Goal: Task Accomplishment & Management: Manage account settings

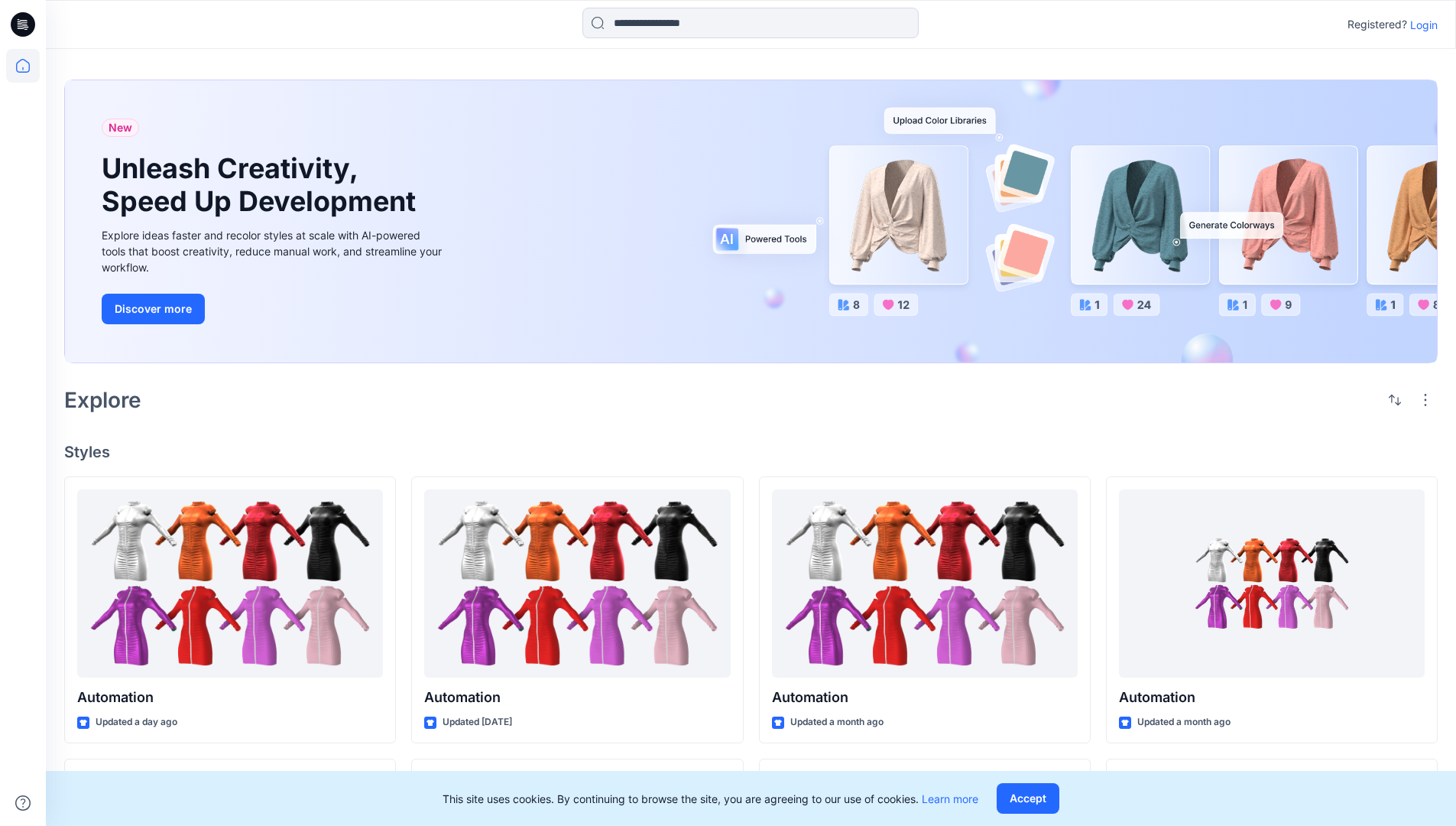
click at [1420, 24] on p "Login" at bounding box center [1424, 25] width 28 height 16
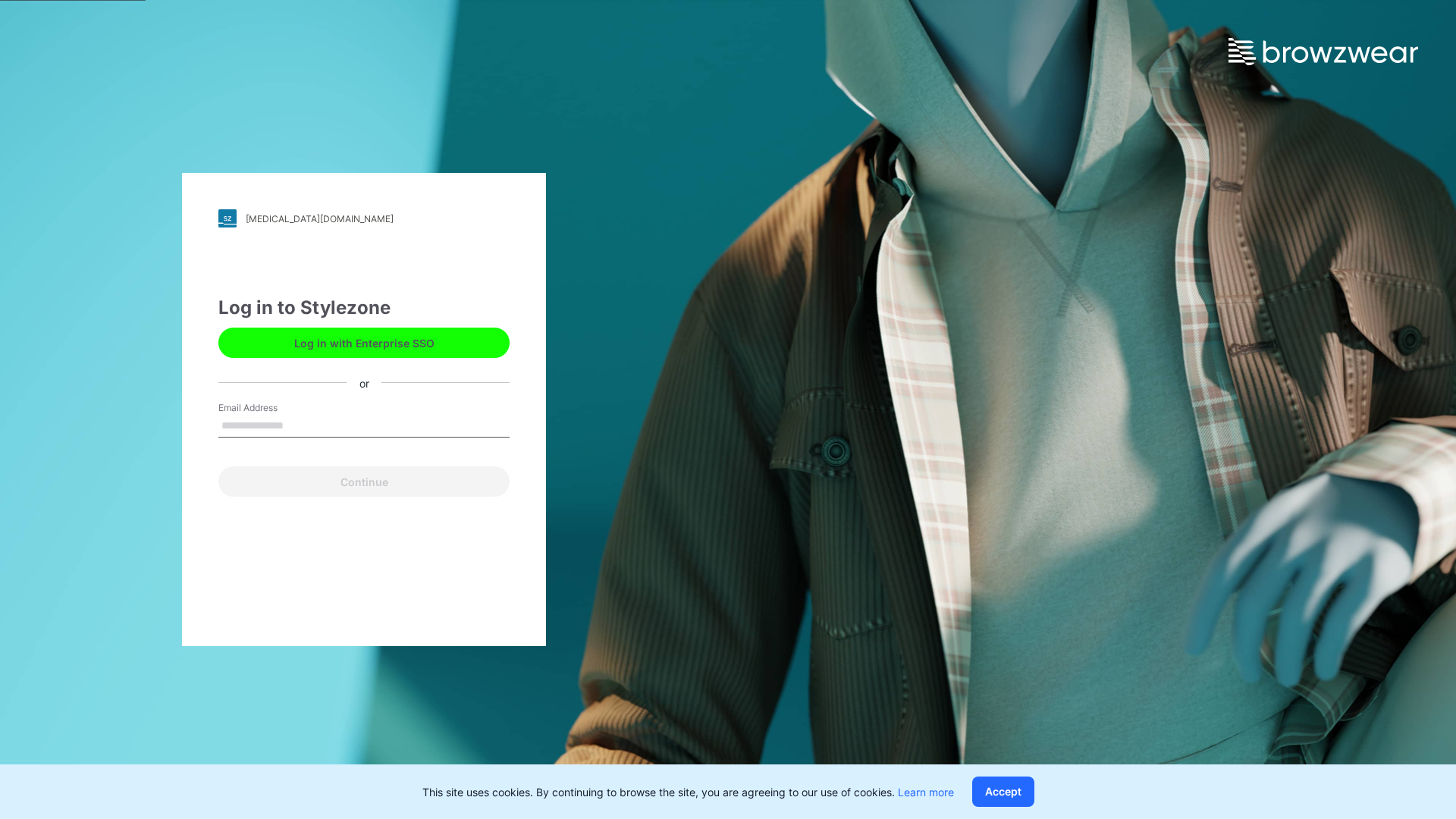
click at [300, 425] on input "Email Address" at bounding box center [364, 426] width 292 height 22
type input "**********"
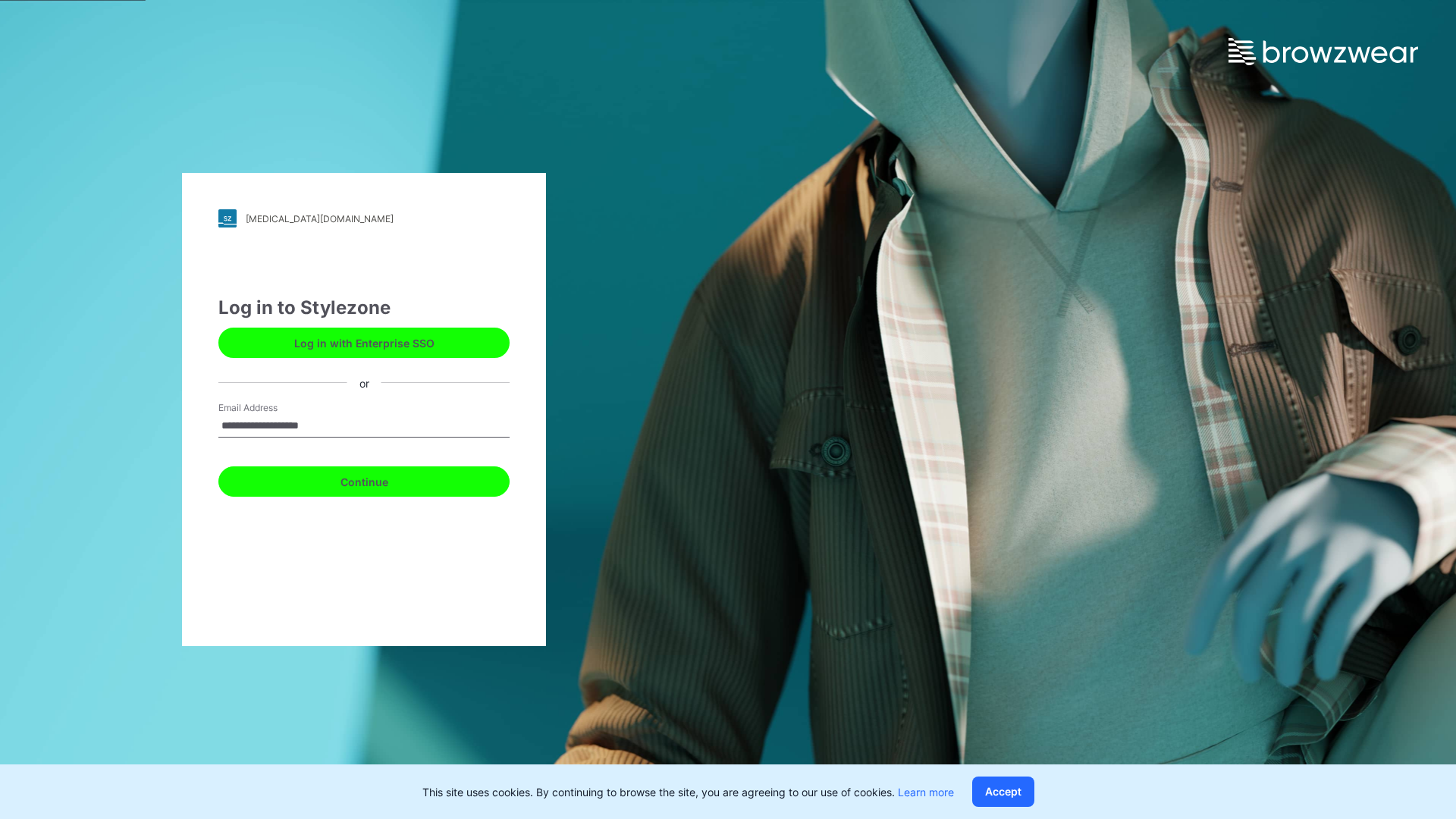
click at [381, 479] on button "Continue" at bounding box center [364, 481] width 292 height 30
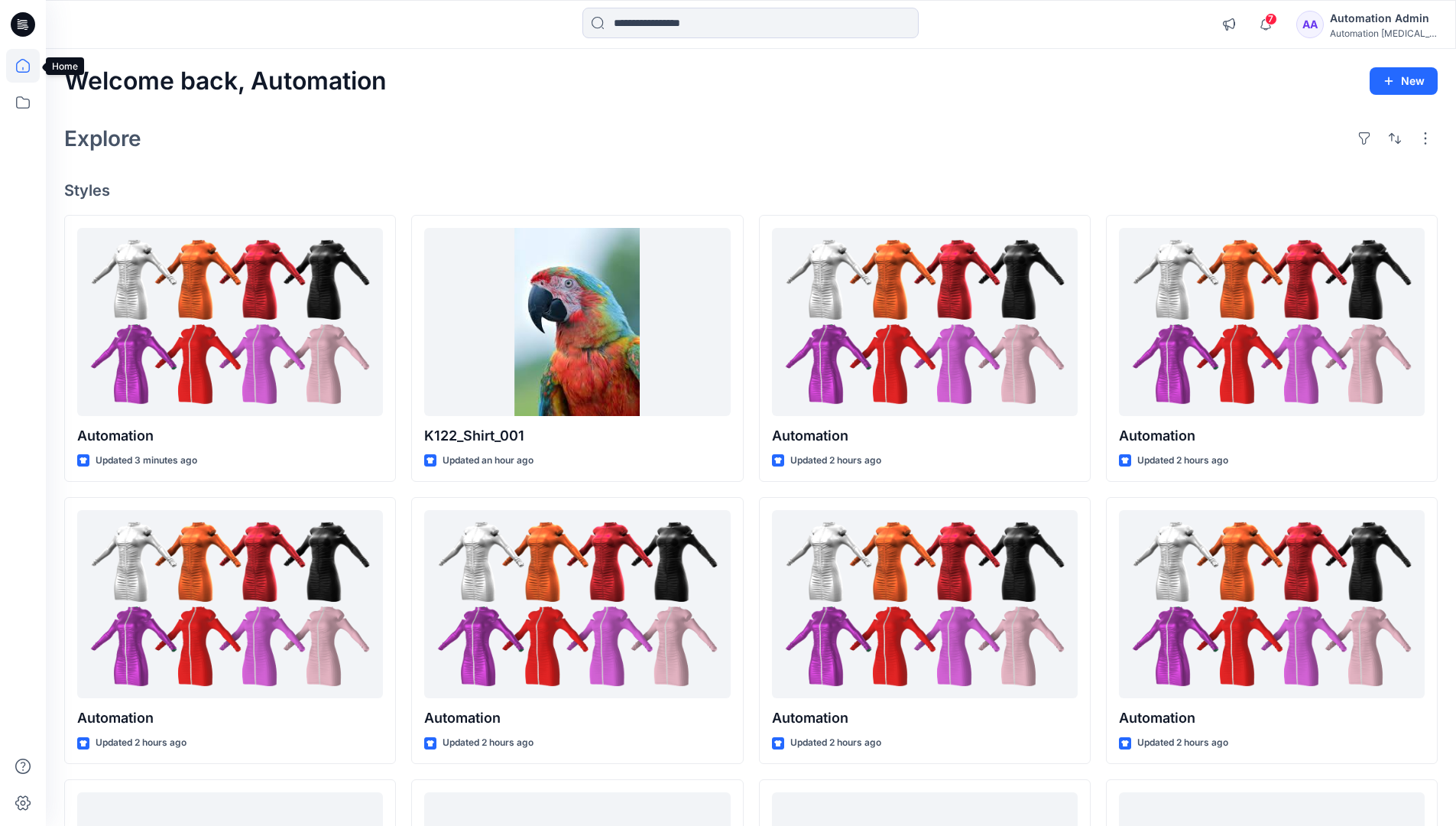
click at [29, 66] on icon at bounding box center [23, 65] width 14 height 14
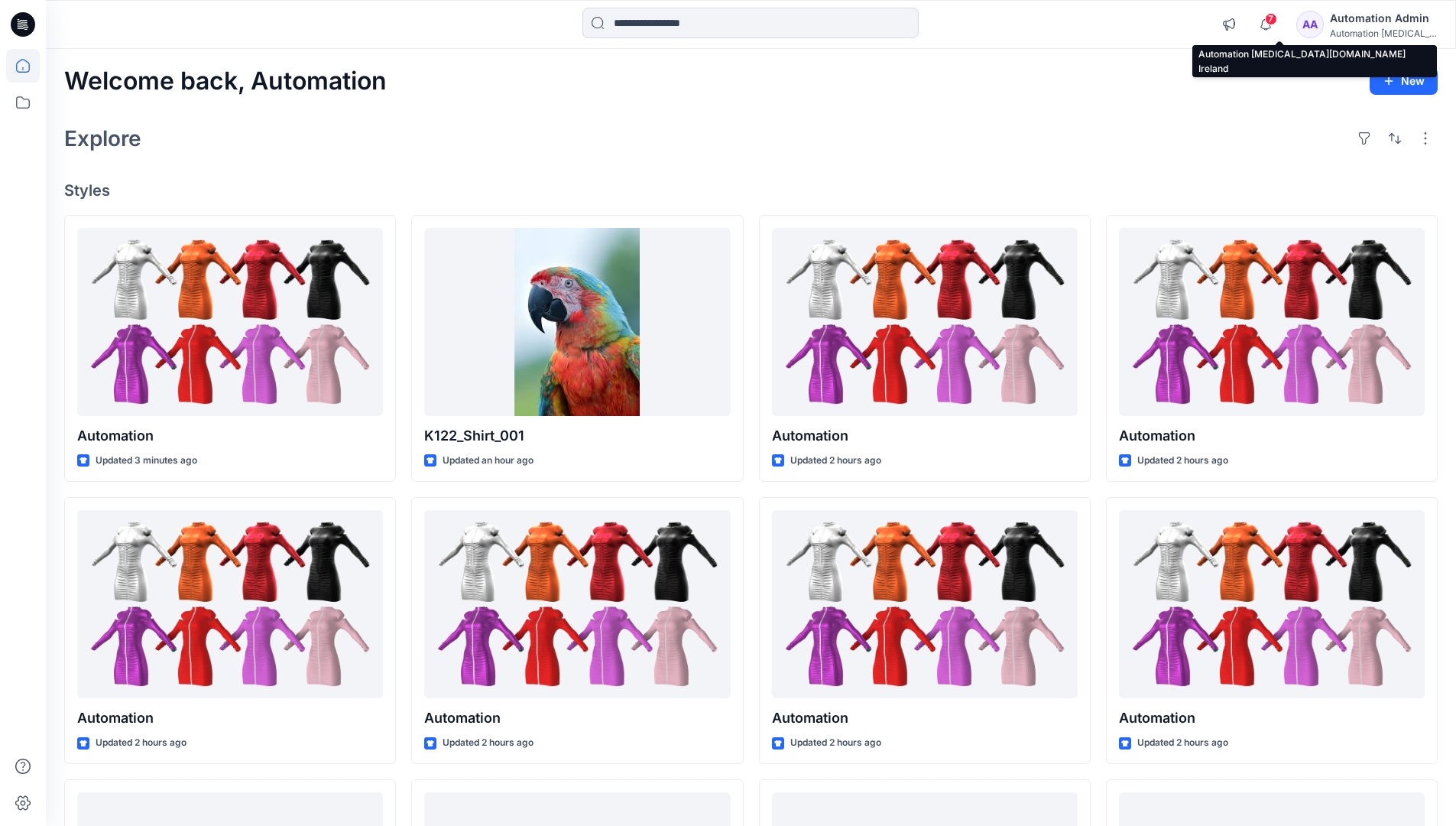
click at [1366, 31] on div "Automation [MEDICAL_DATA]..." at bounding box center [1383, 33] width 107 height 12
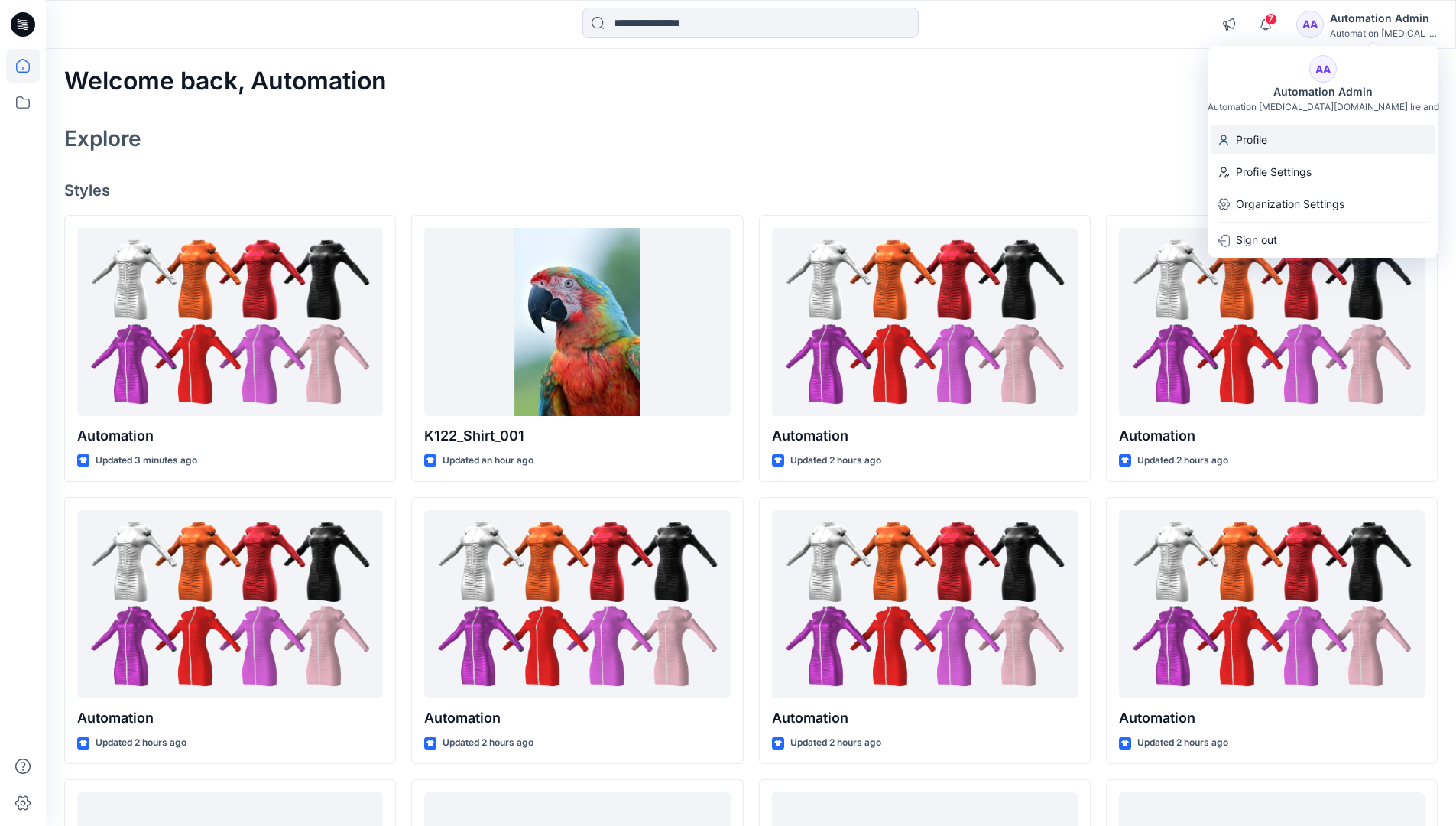
click at [1290, 143] on div "Profile" at bounding box center [1323, 140] width 224 height 29
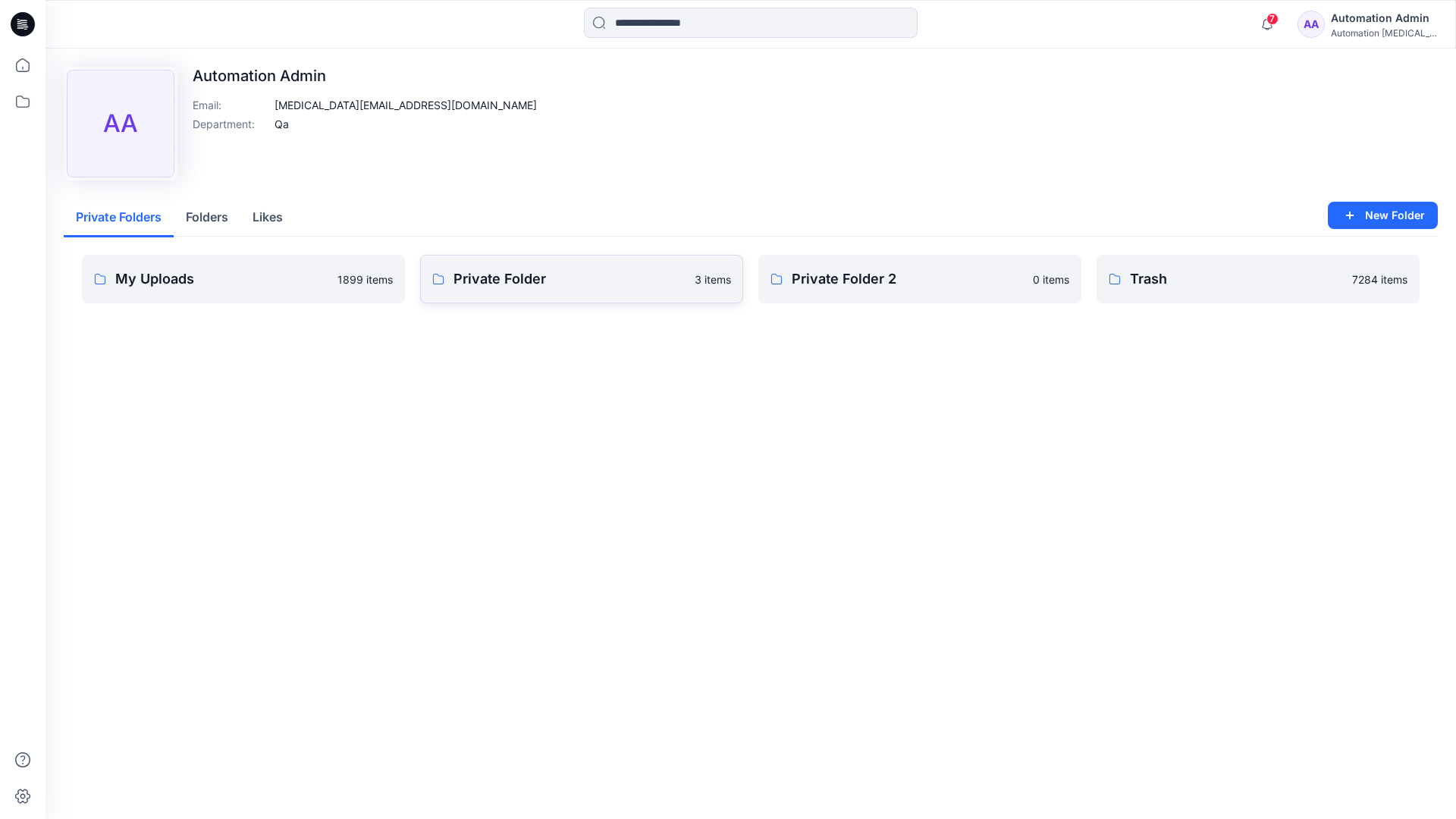
click at [507, 291] on link "Private Folder 3 items" at bounding box center [581, 279] width 323 height 48
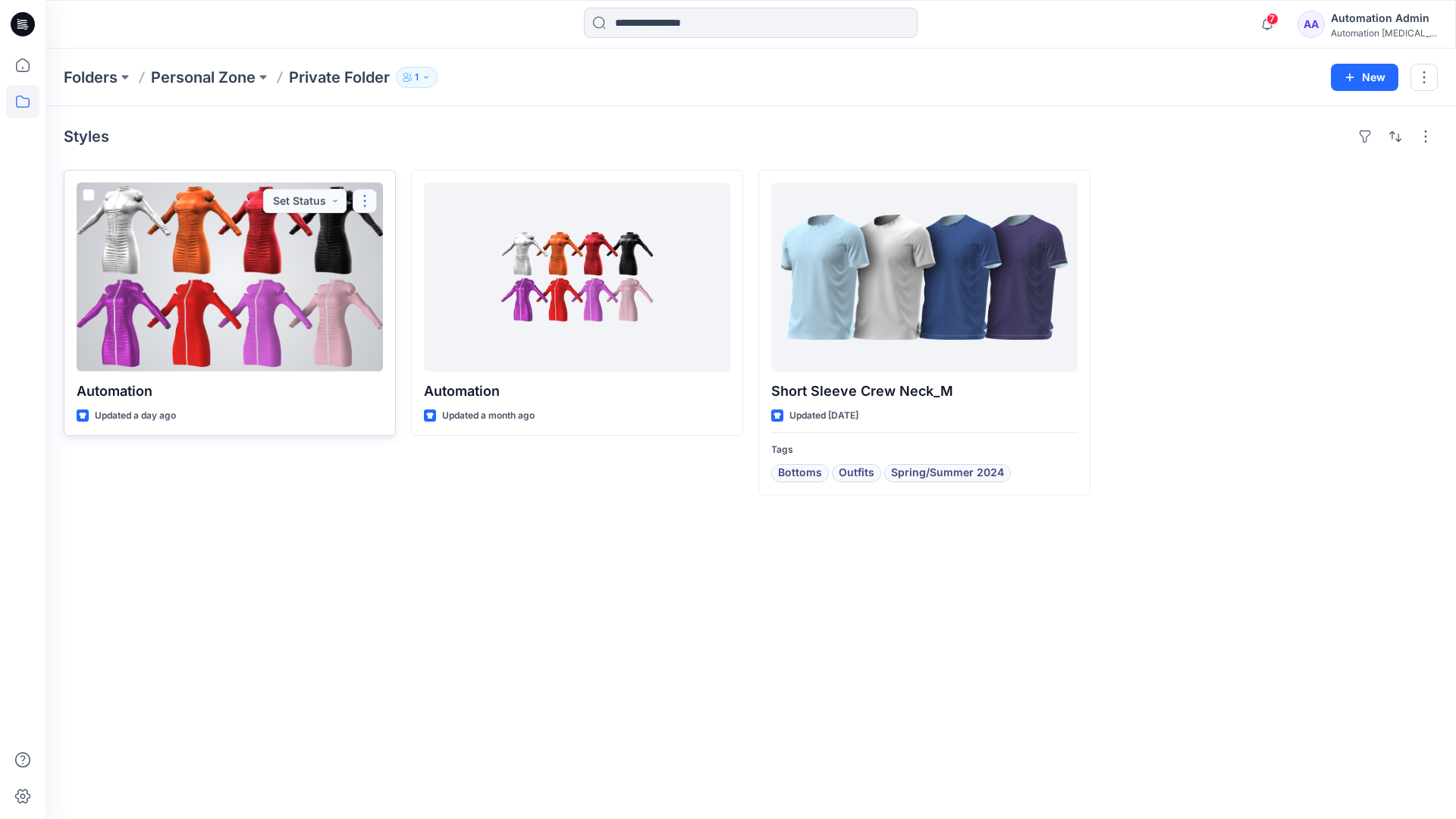
click at [362, 200] on button "button" at bounding box center [364, 200] width 24 height 24
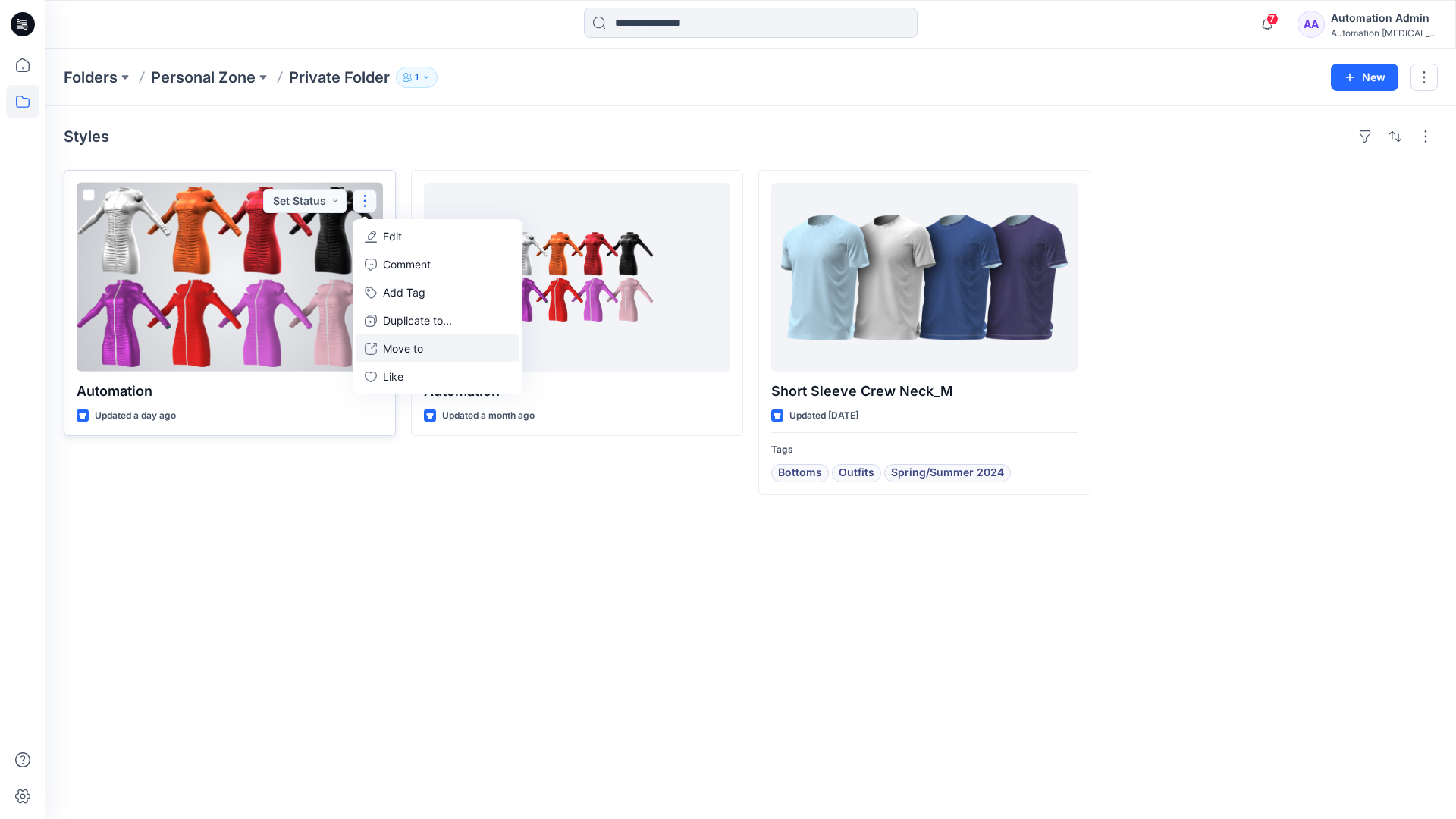
click at [391, 343] on p "Move to" at bounding box center [402, 349] width 40 height 16
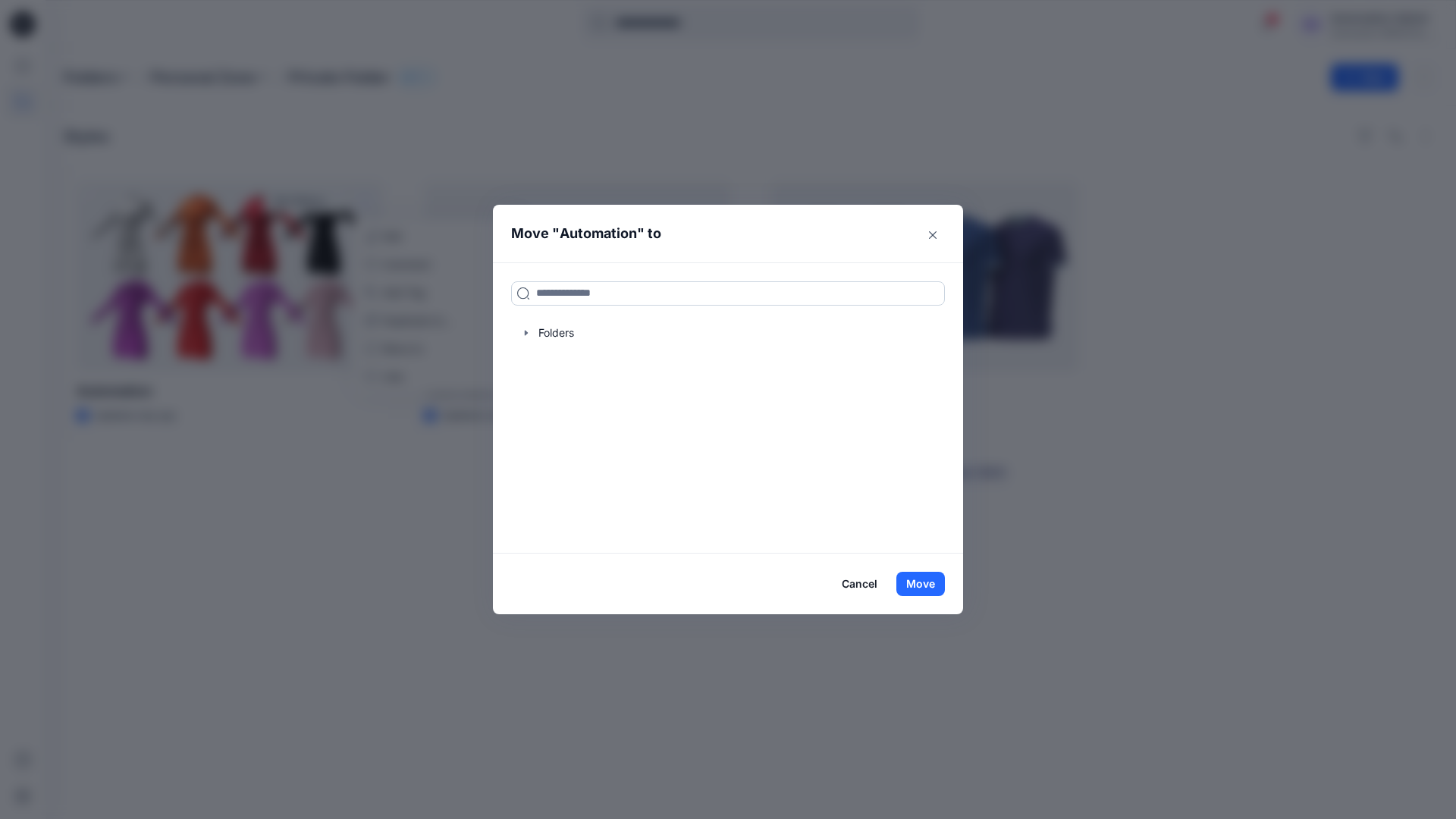
click at [669, 286] on input at bounding box center [727, 292] width 434 height 24
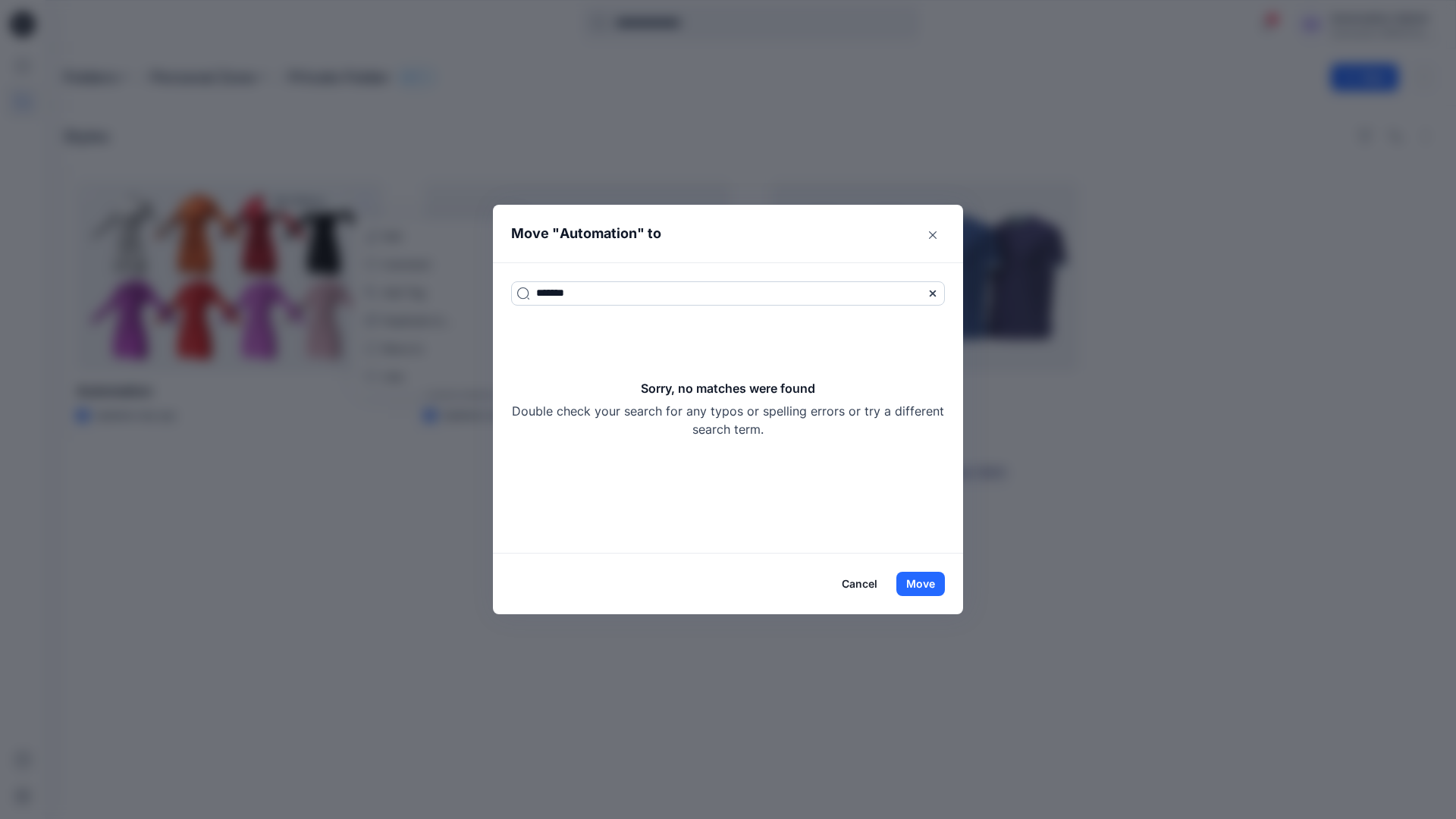
type input "*******"
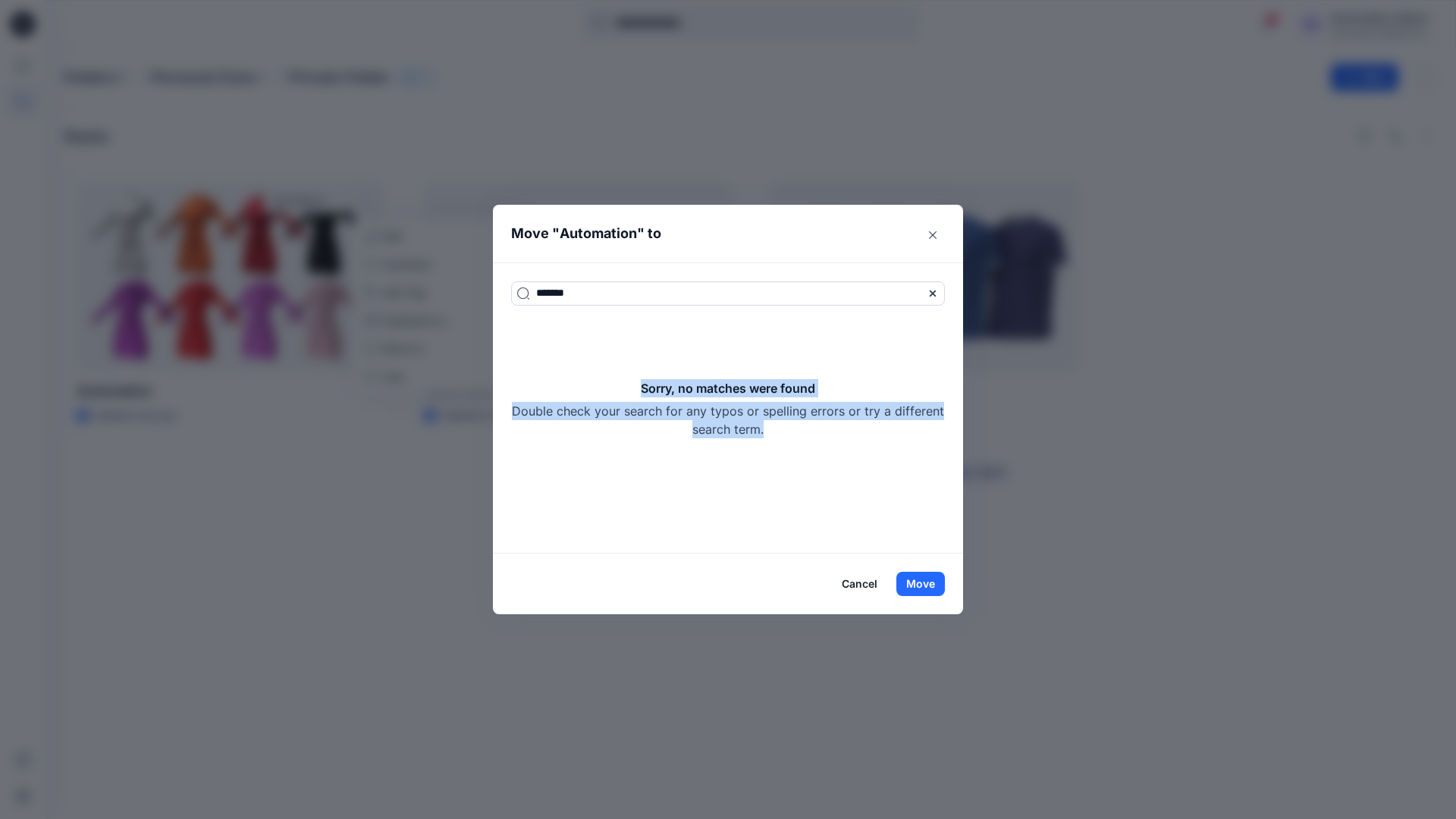
drag, startPoint x: 669, startPoint y: 286, endPoint x: 788, endPoint y: 427, distance: 184.5
click at [788, 427] on div "Sorry, no matches were found Double check your search for any typos or spelling…" at bounding box center [727, 409] width 434 height 59
click at [932, 582] on button "Move" at bounding box center [920, 583] width 48 height 24
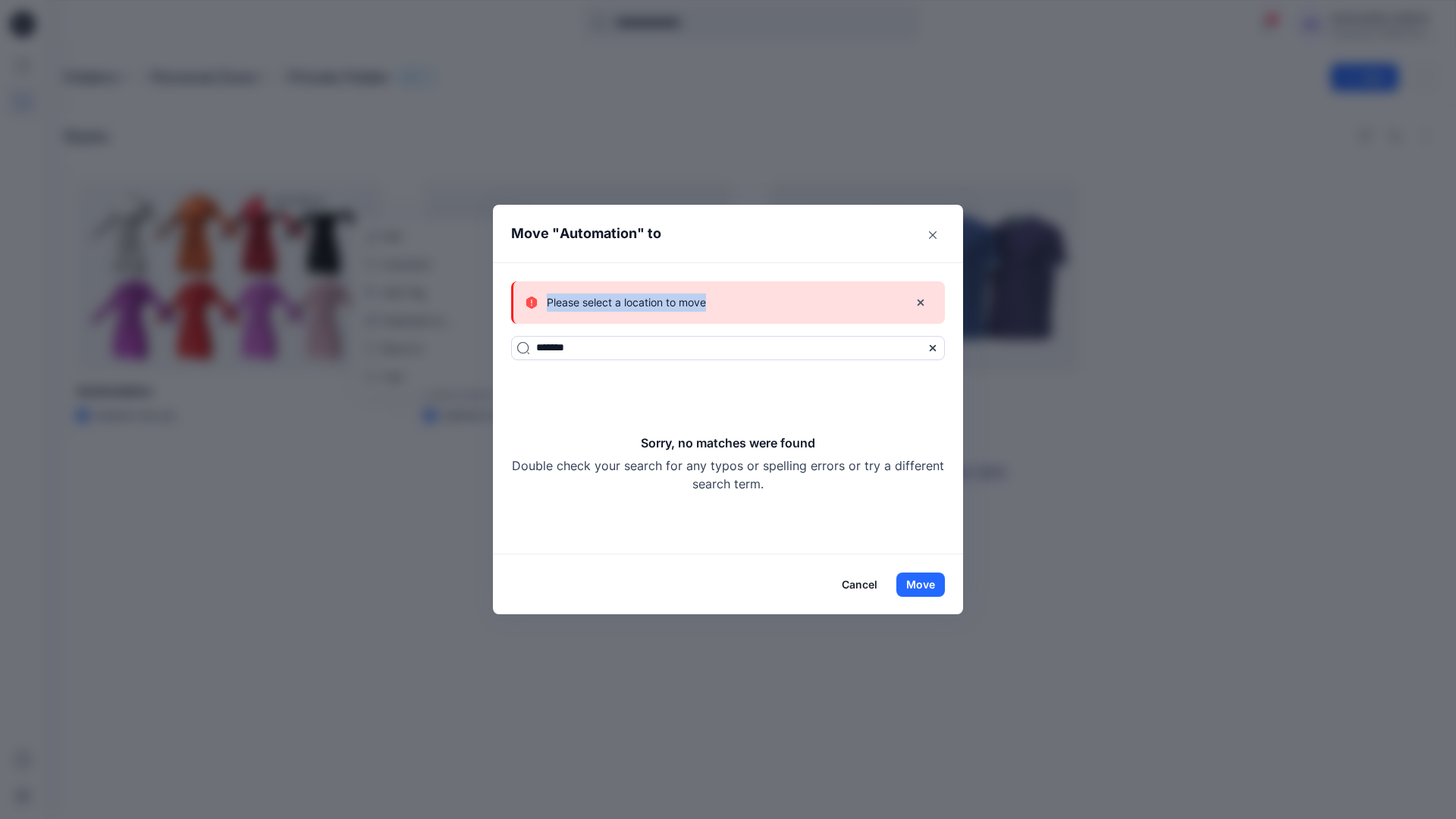
drag, startPoint x: 932, startPoint y: 582, endPoint x: 707, endPoint y: 303, distance: 358.4
click at [707, 303] on div "Please select a location to move" at bounding box center [710, 302] width 371 height 18
click at [864, 582] on button "Cancel" at bounding box center [859, 584] width 55 height 24
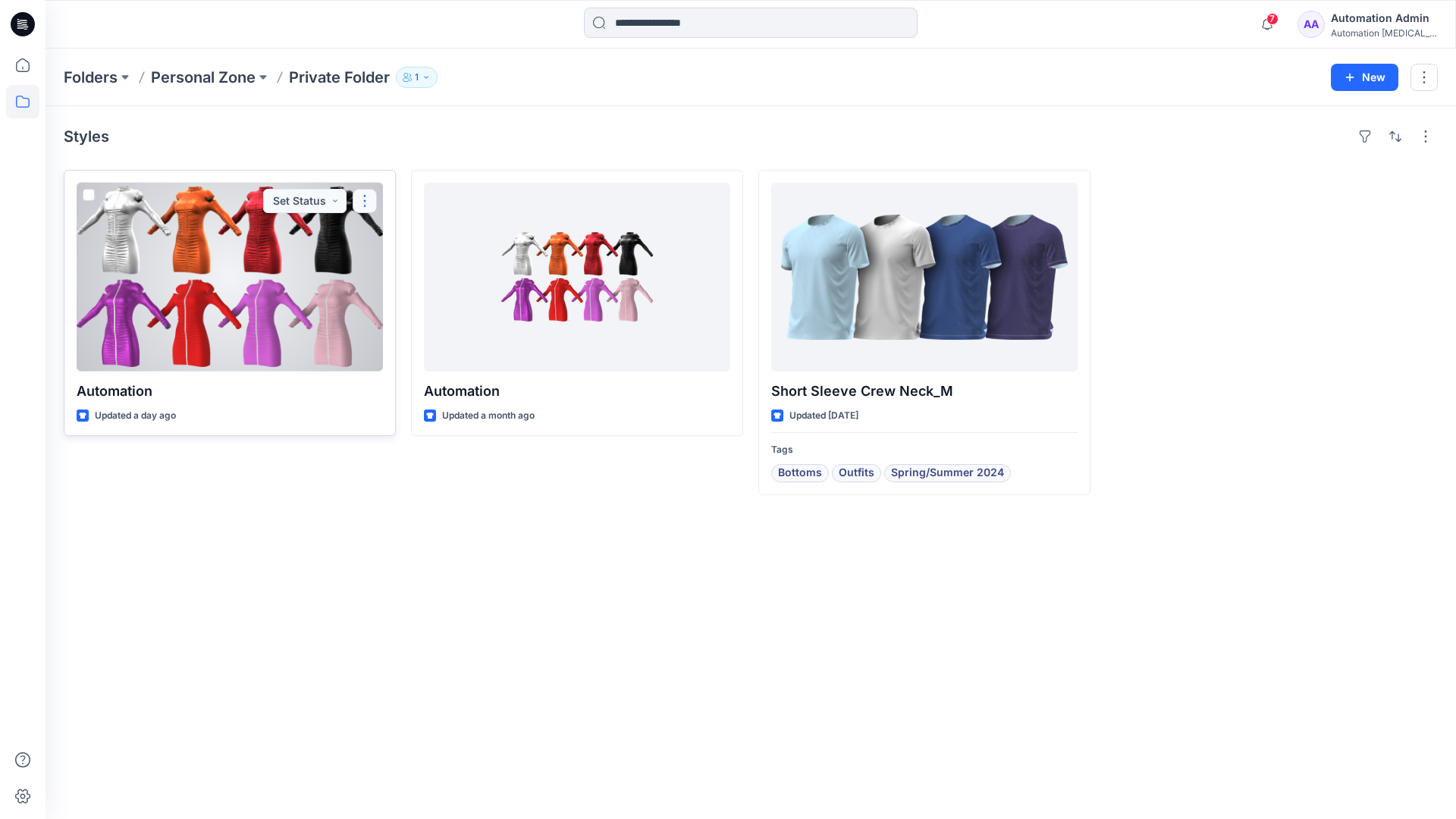
click at [366, 200] on button "button" at bounding box center [364, 200] width 24 height 24
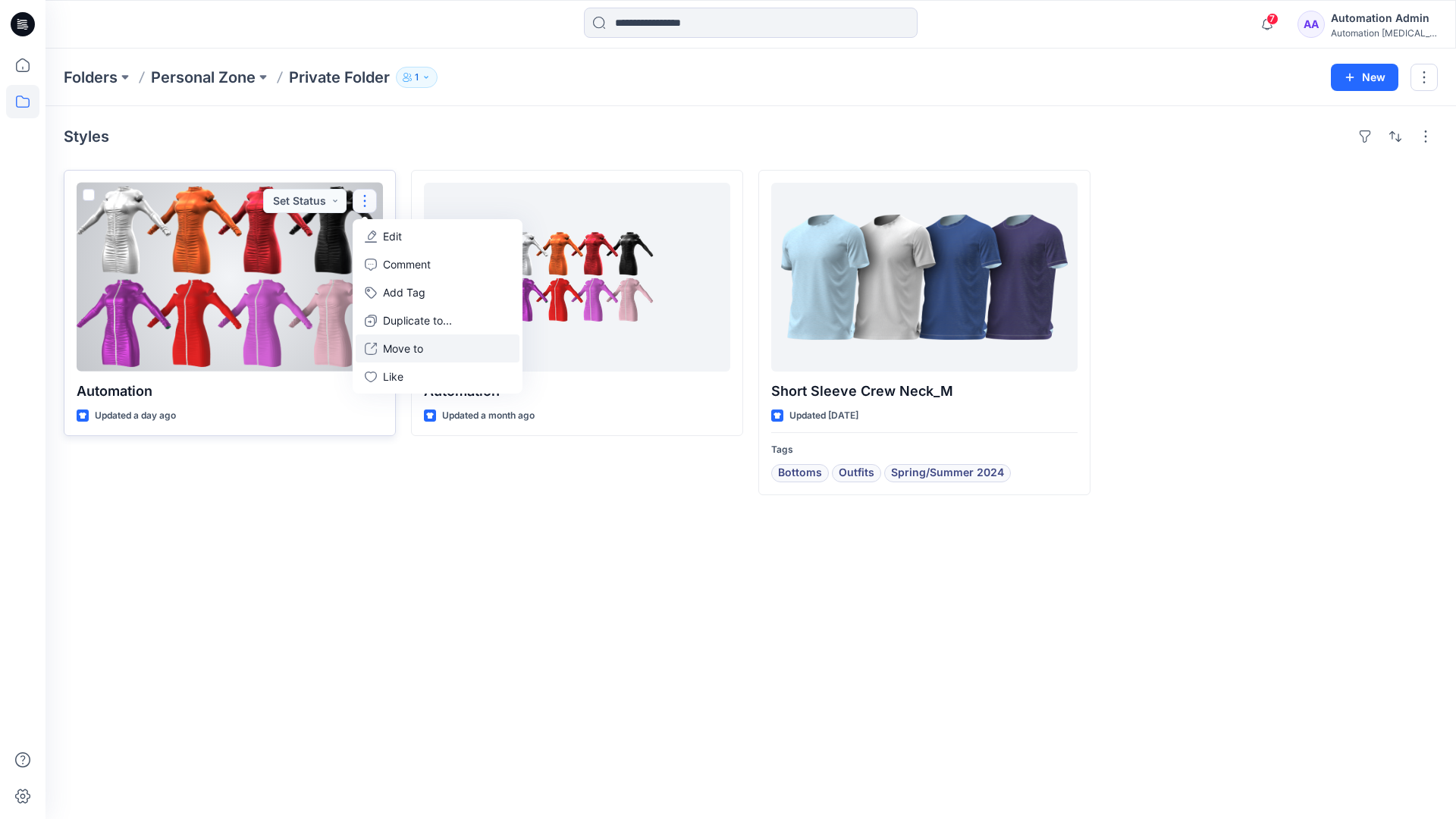
click at [411, 345] on p "Move to" at bounding box center [402, 349] width 40 height 16
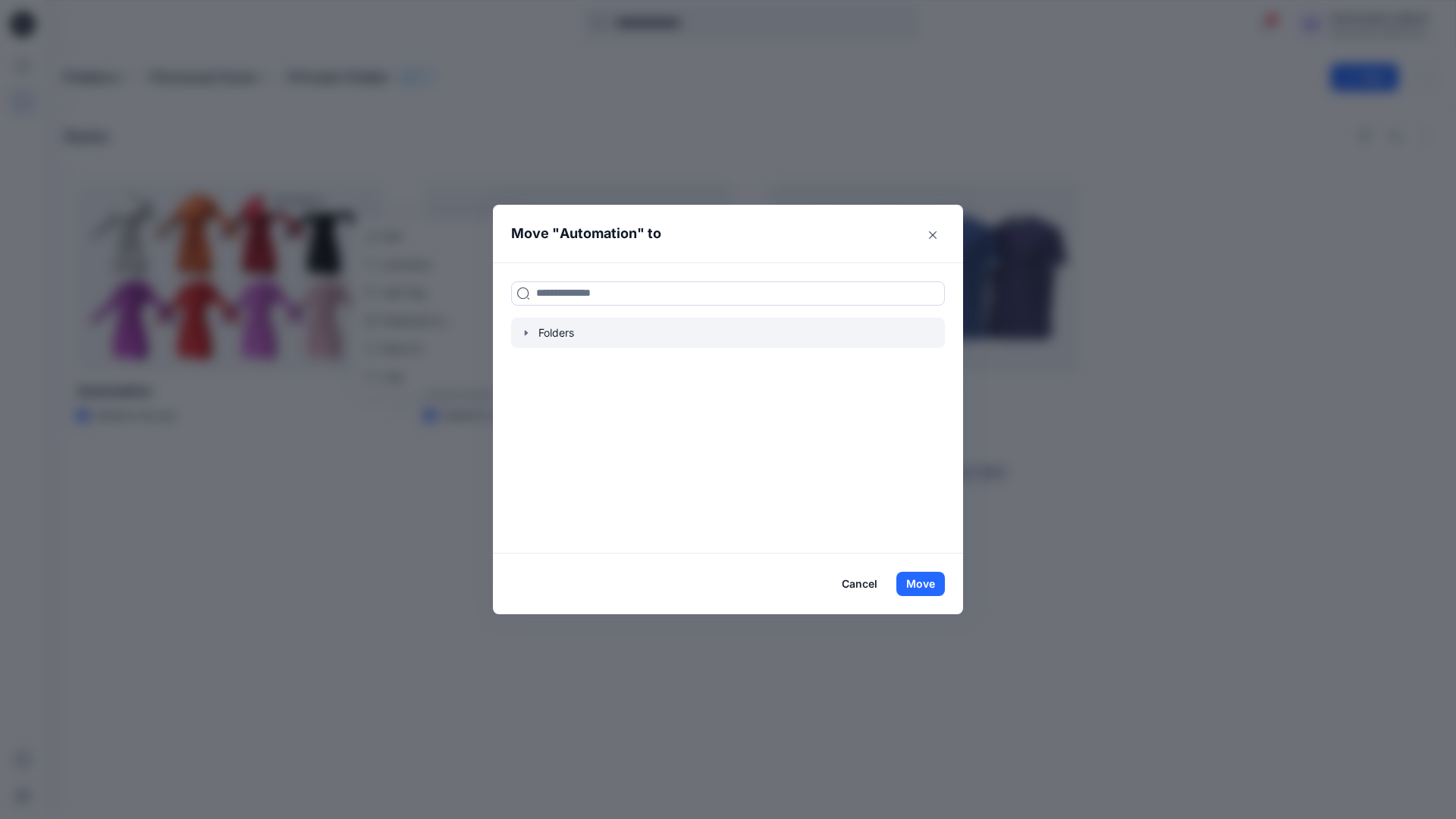
click at [529, 334] on icon "button" at bounding box center [527, 333] width 13 height 13
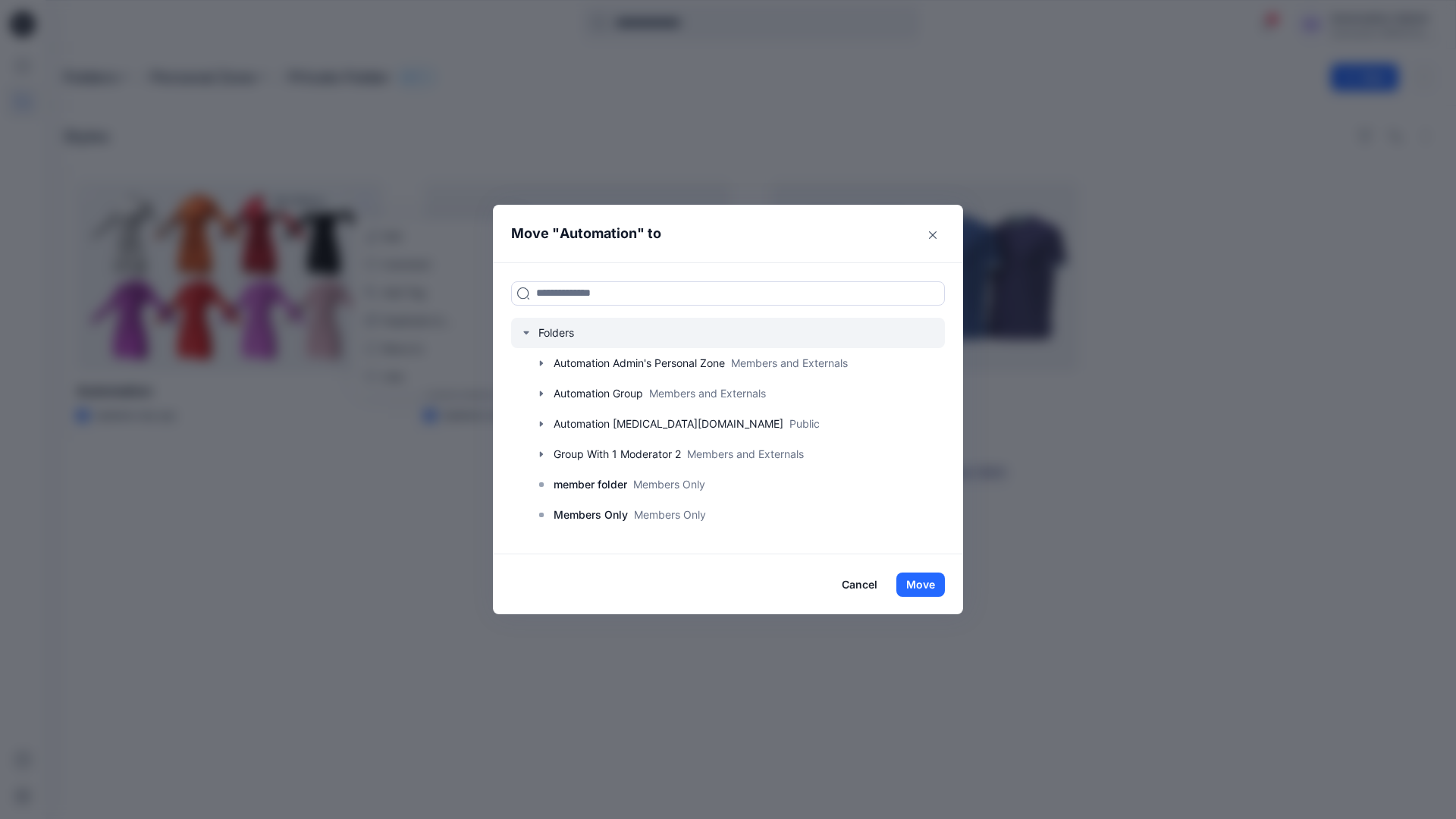
scroll to position [119, 0]
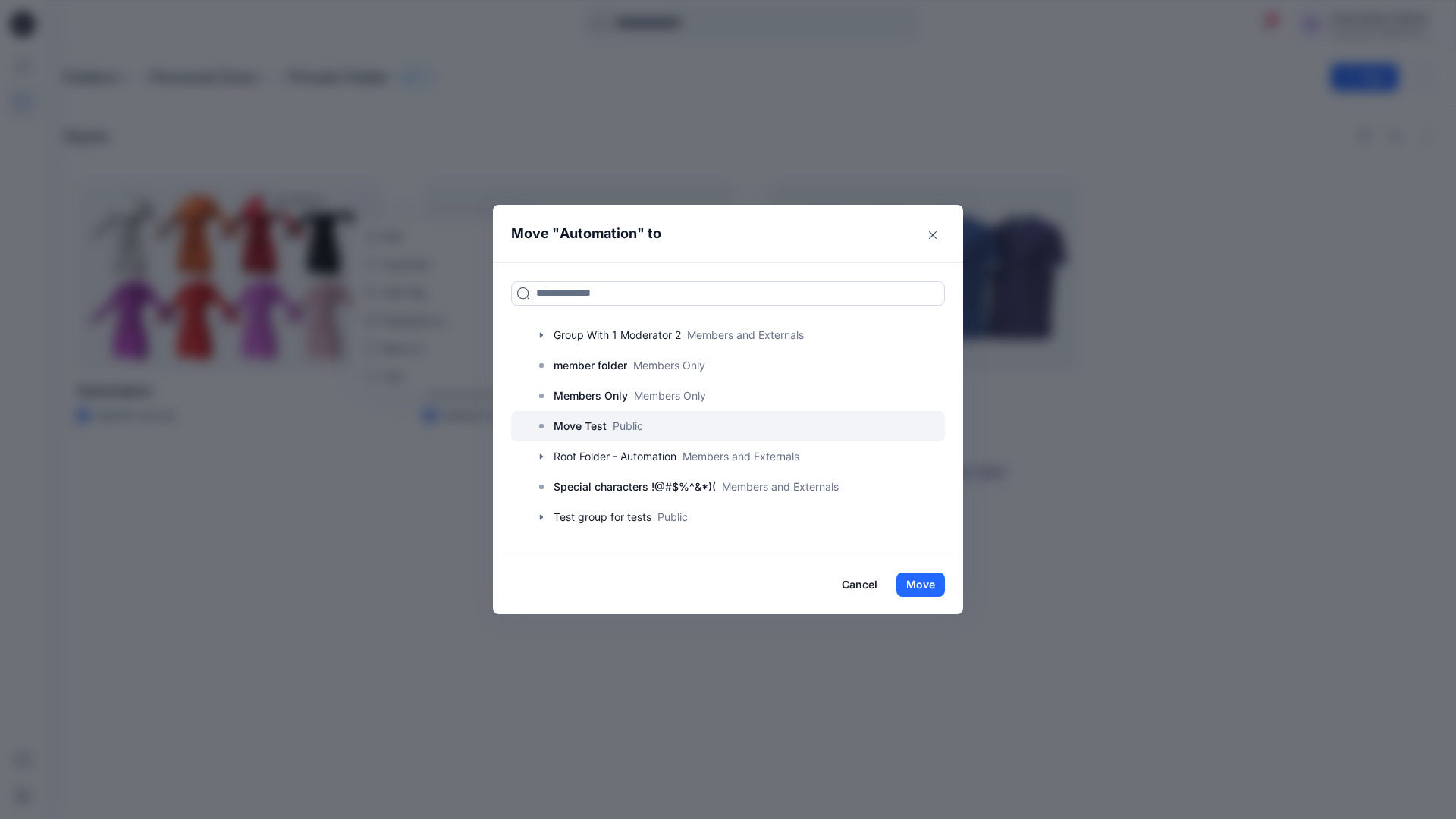
click at [588, 425] on p "Move Test" at bounding box center [580, 426] width 53 height 18
click at [924, 584] on button "Move" at bounding box center [920, 584] width 48 height 24
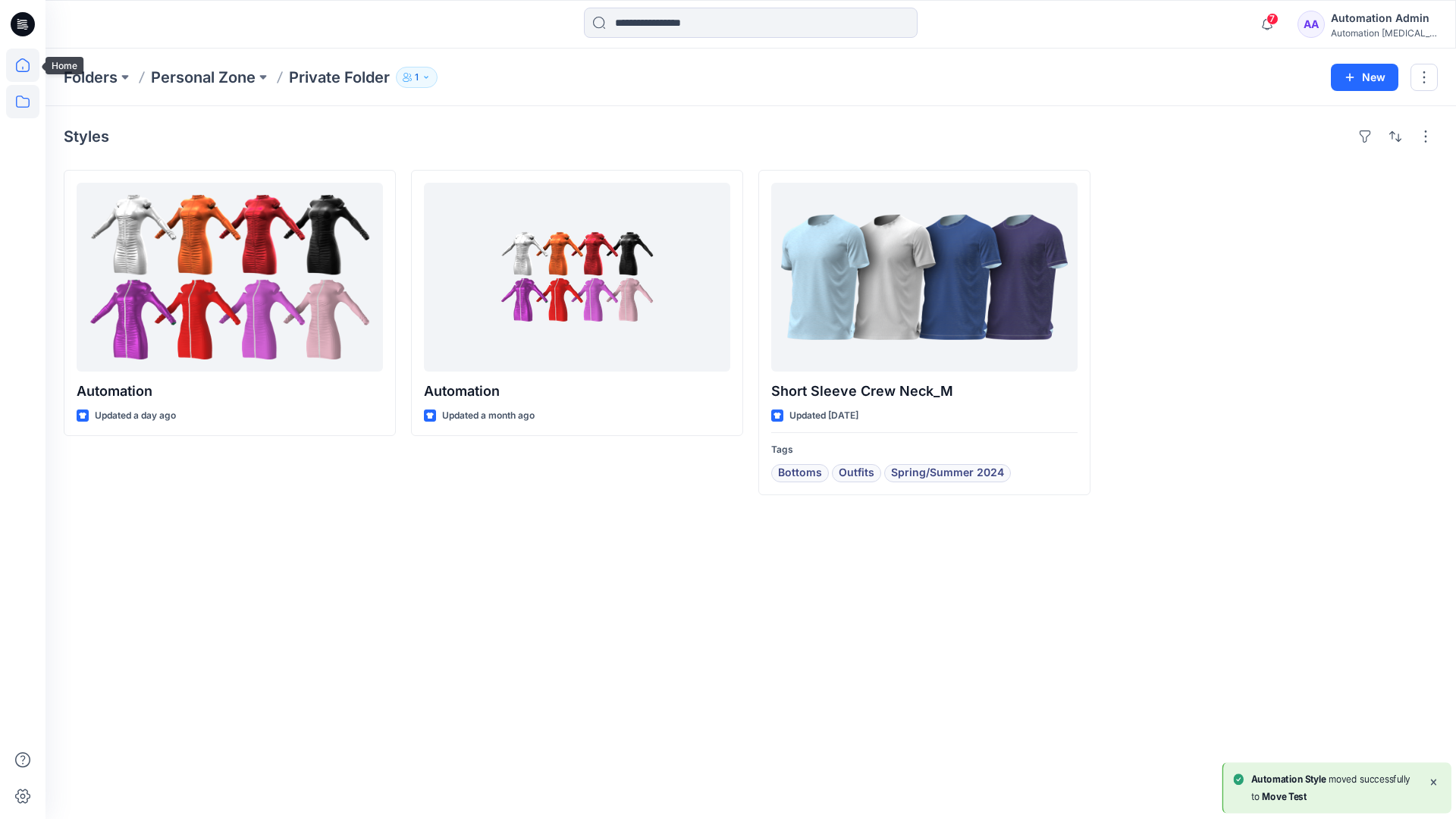
click at [24, 63] on icon at bounding box center [22, 64] width 33 height 33
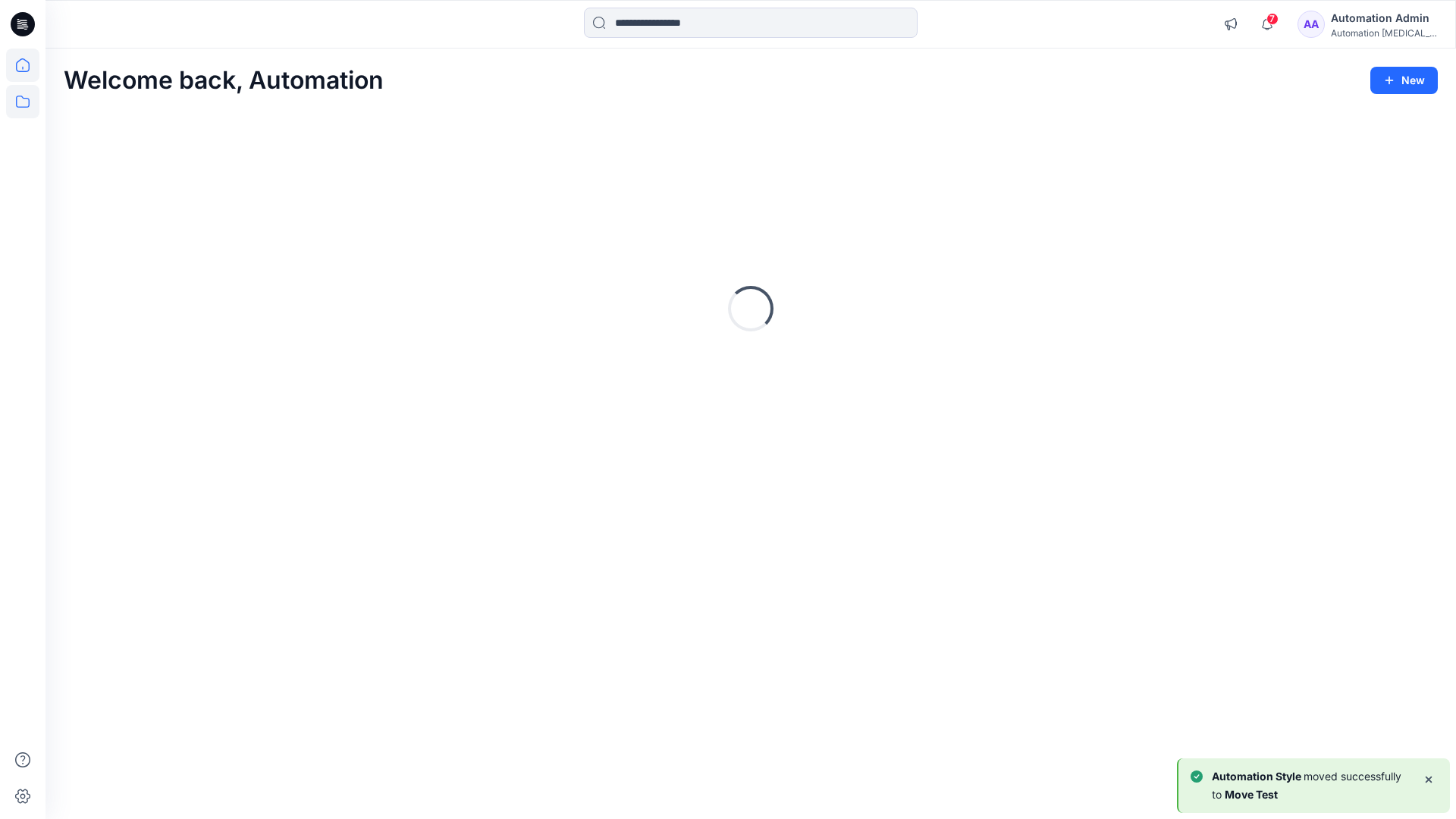
click at [25, 99] on icon at bounding box center [22, 101] width 33 height 33
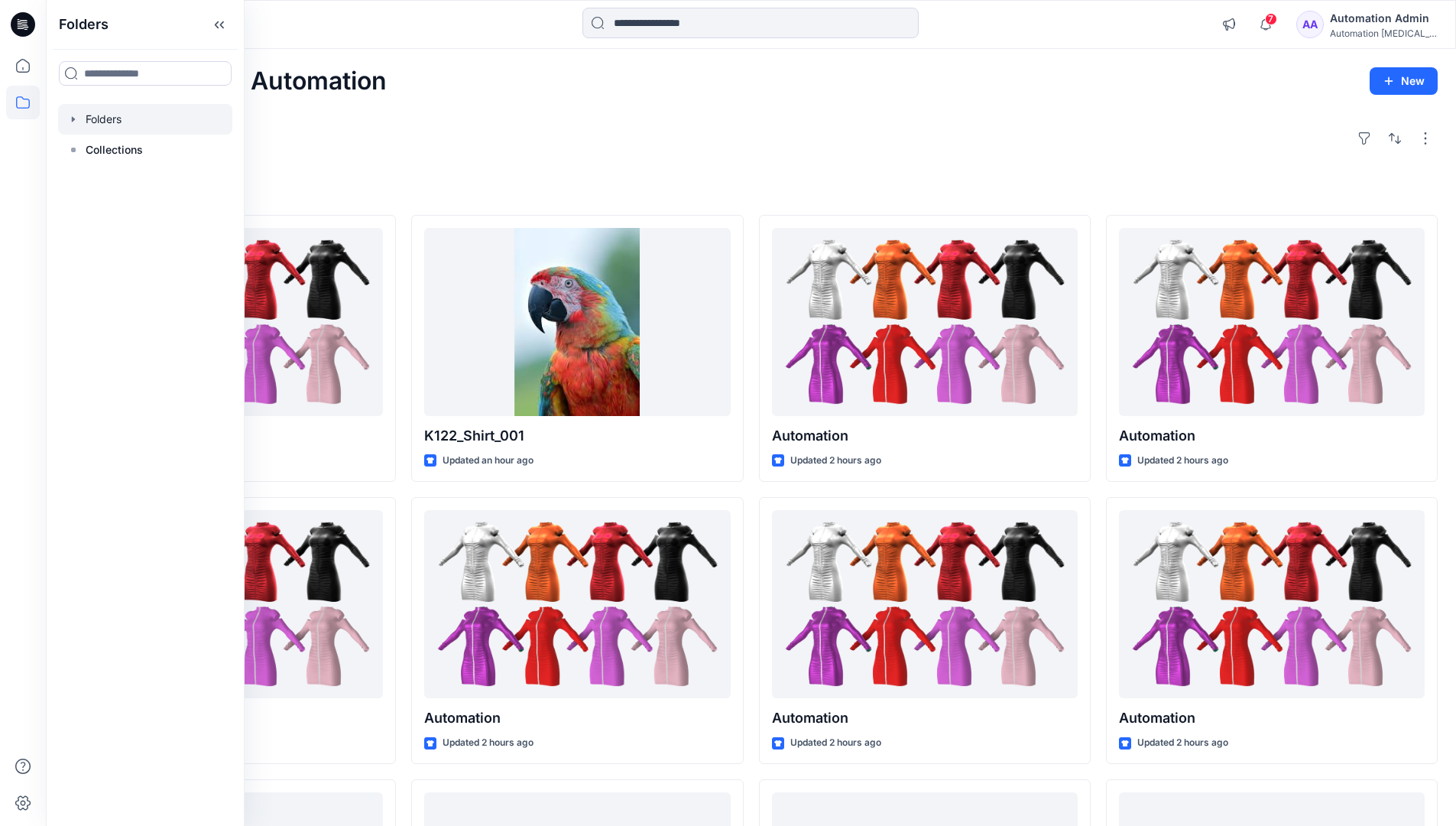
click at [102, 121] on div at bounding box center [144, 119] width 174 height 31
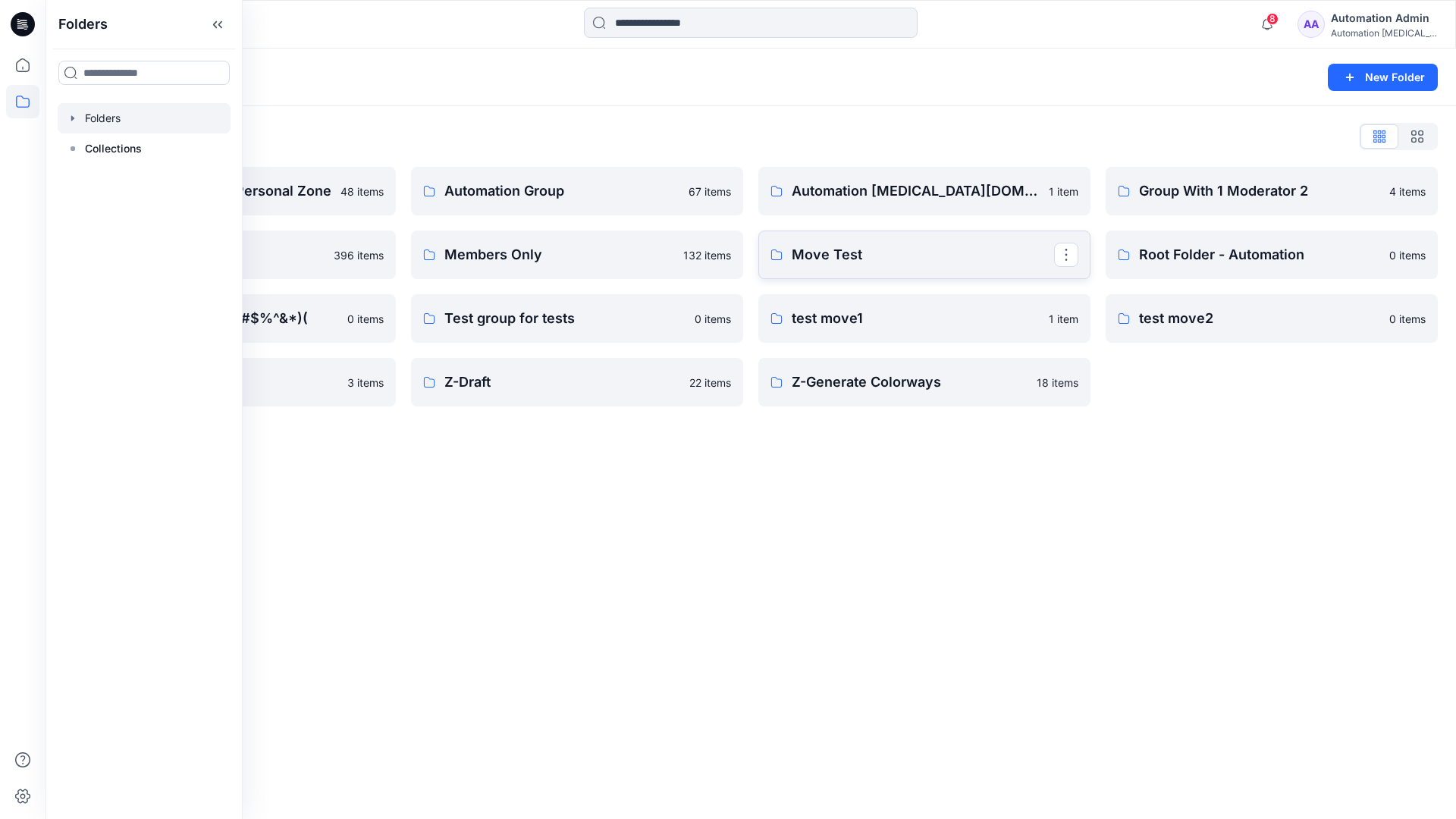
click at [1030, 270] on link "Move Test" at bounding box center [924, 255] width 332 height 48
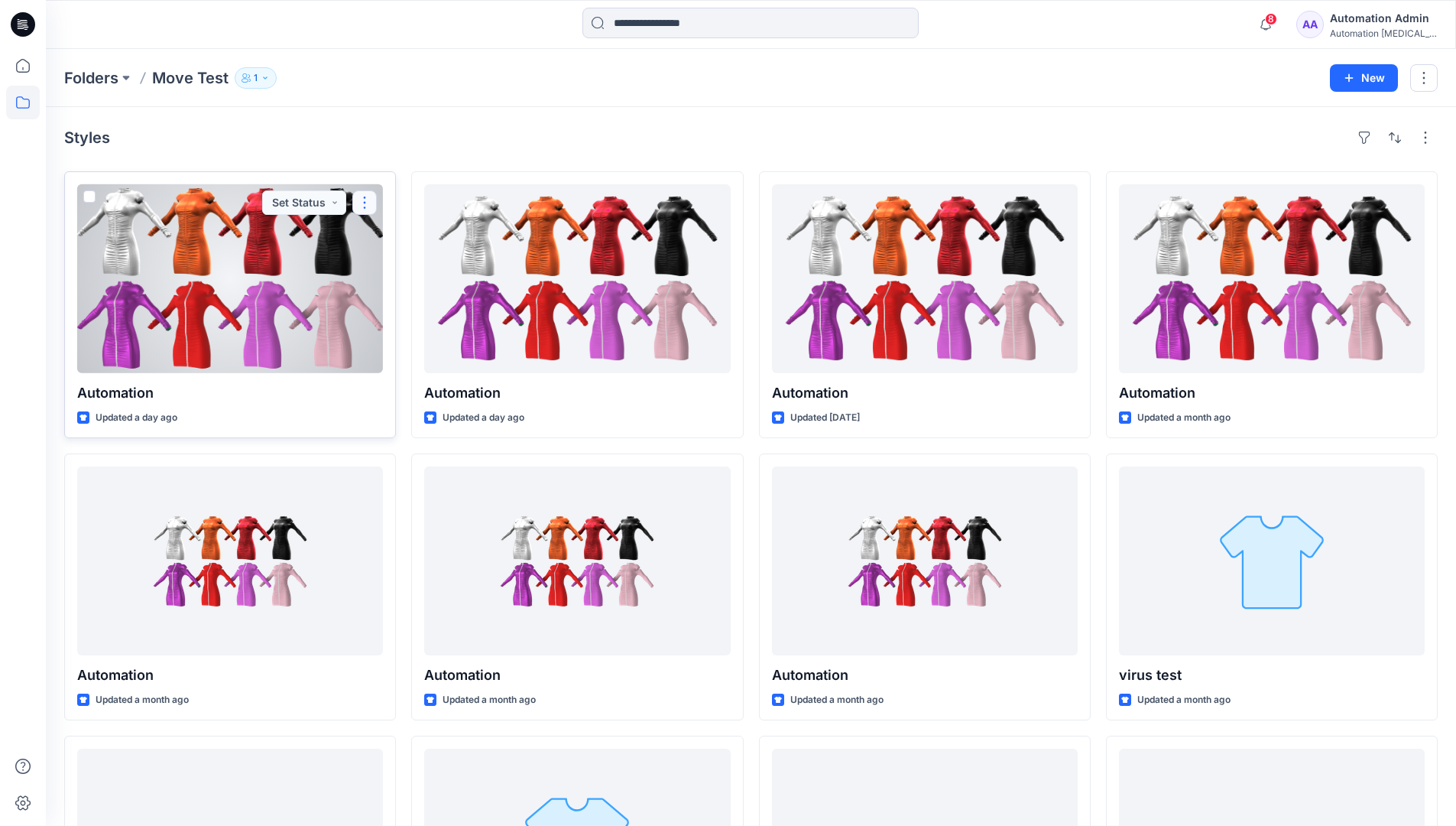
click at [364, 204] on button "button" at bounding box center [364, 202] width 24 height 24
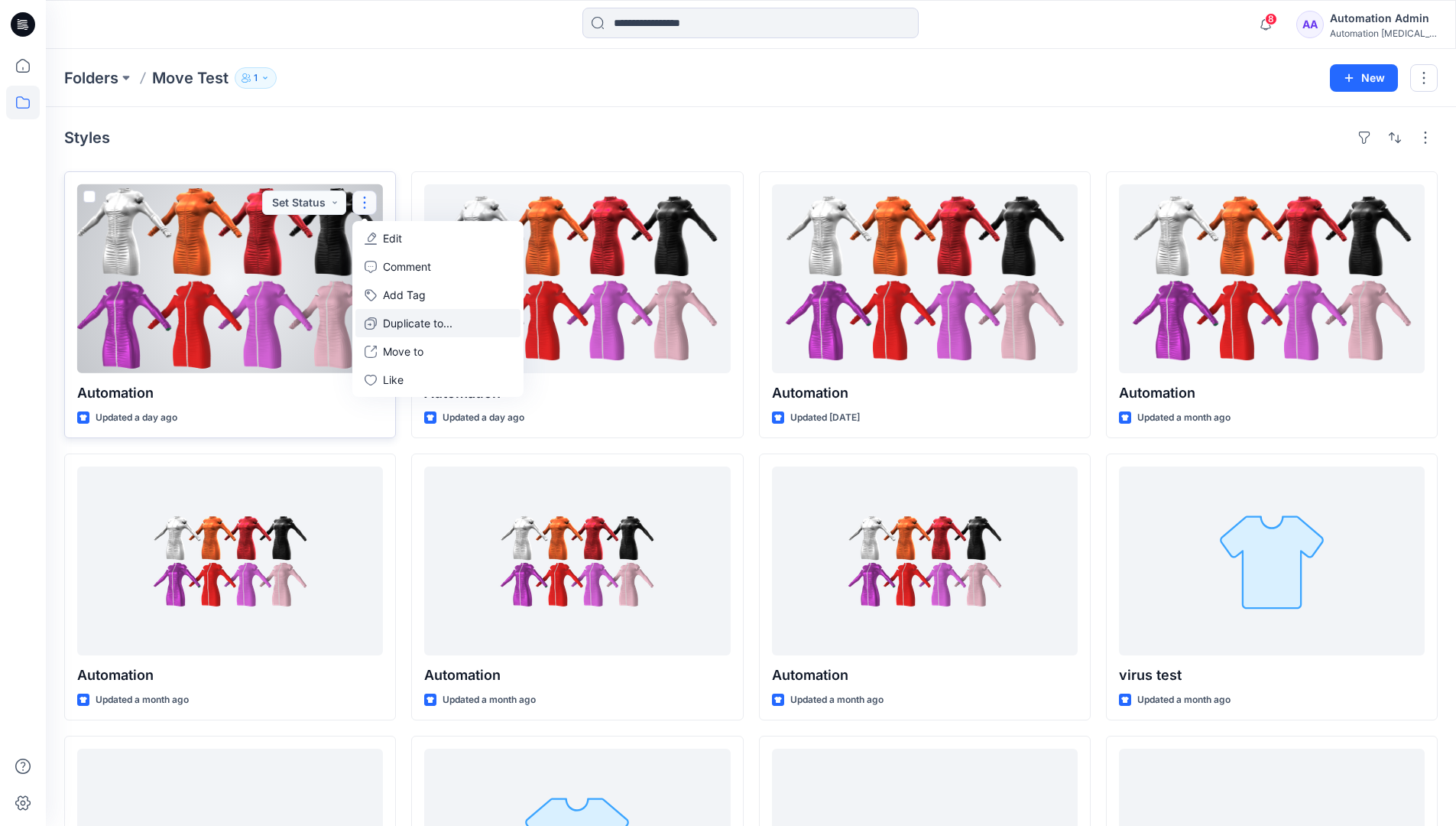
click at [394, 316] on p "Duplicate to..." at bounding box center [417, 323] width 69 height 16
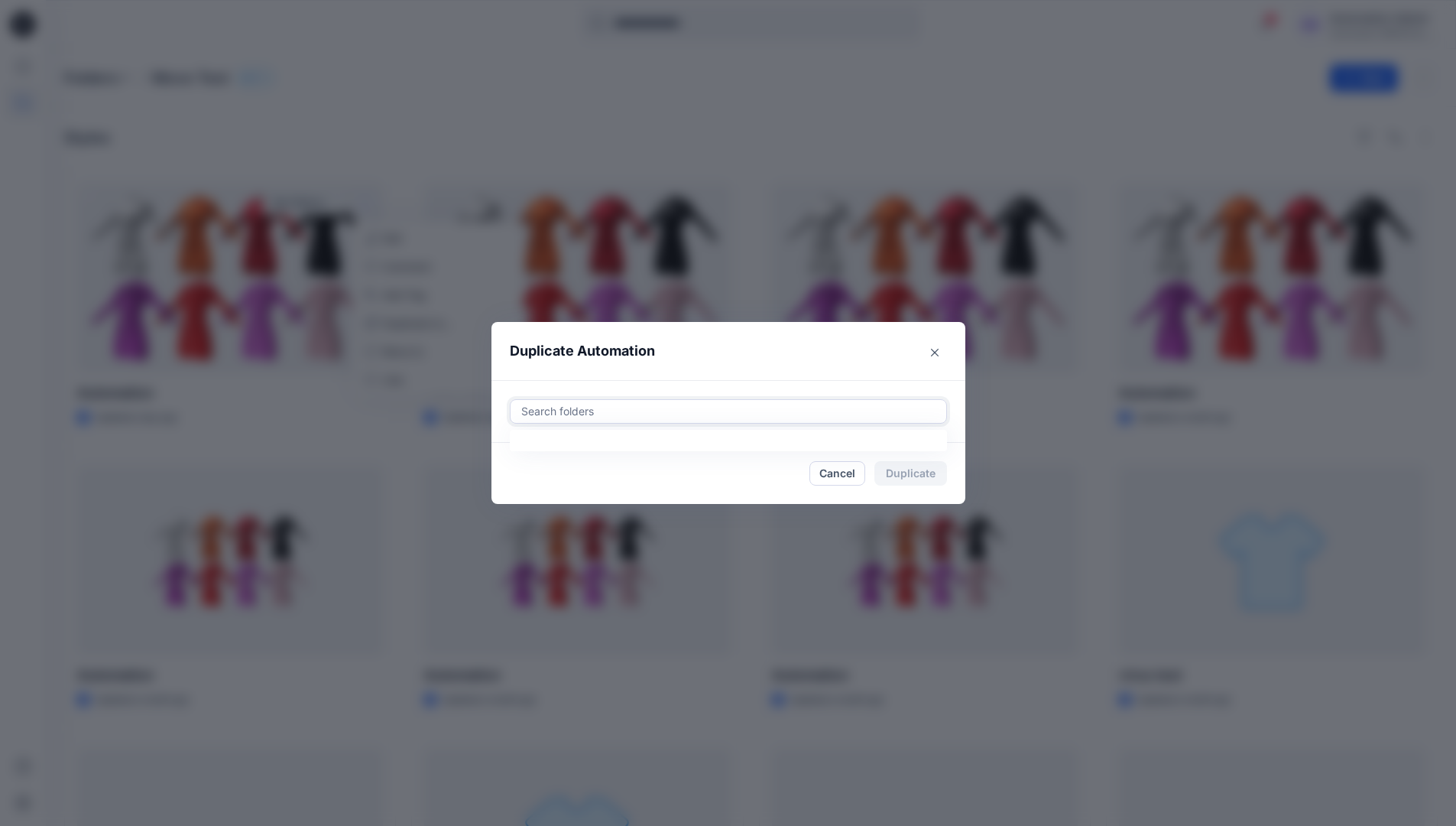
click at [570, 404] on div at bounding box center [728, 411] width 417 height 18
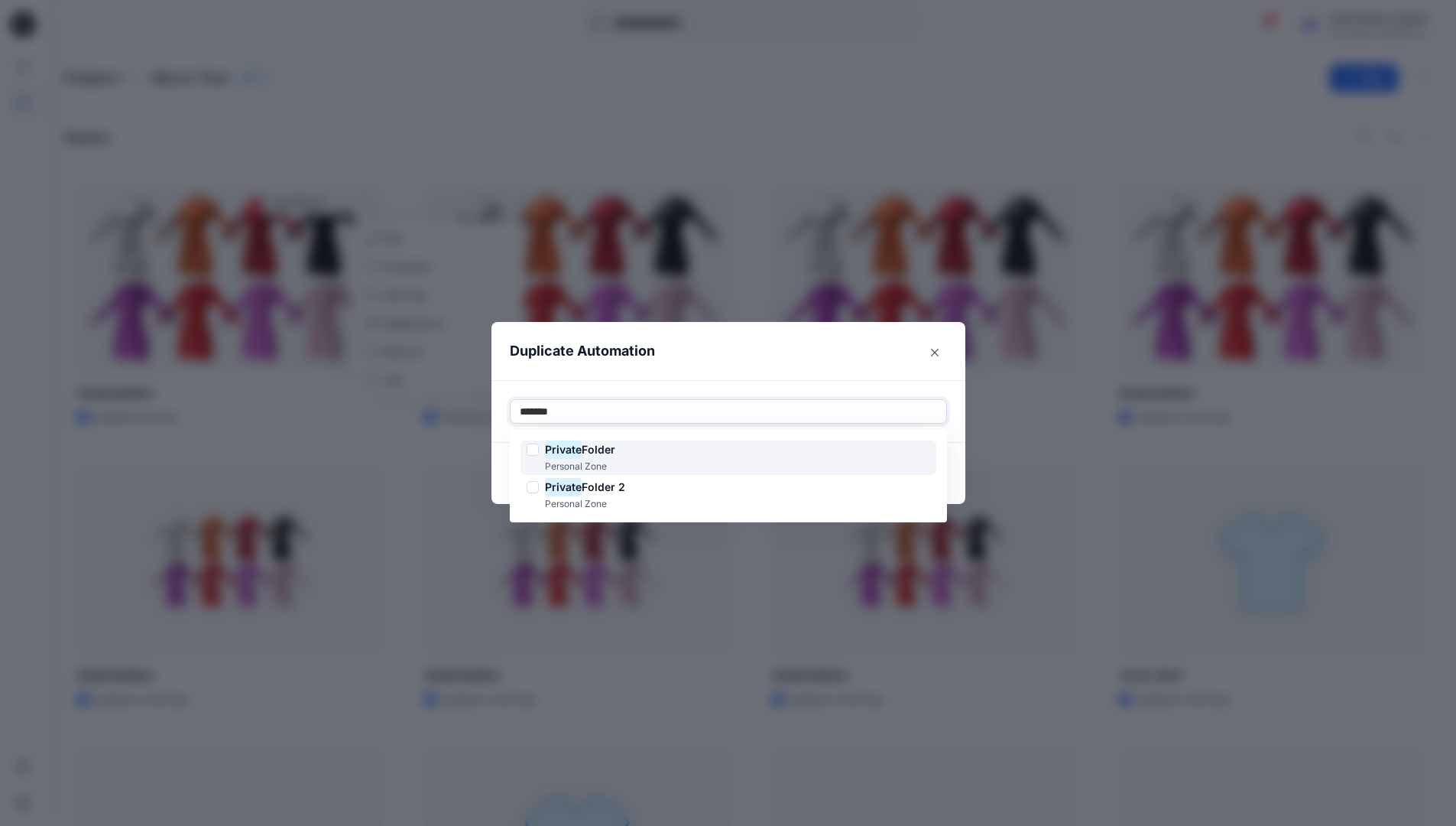
click at [600, 445] on span "Folder" at bounding box center [598, 449] width 33 height 13
type input "*******"
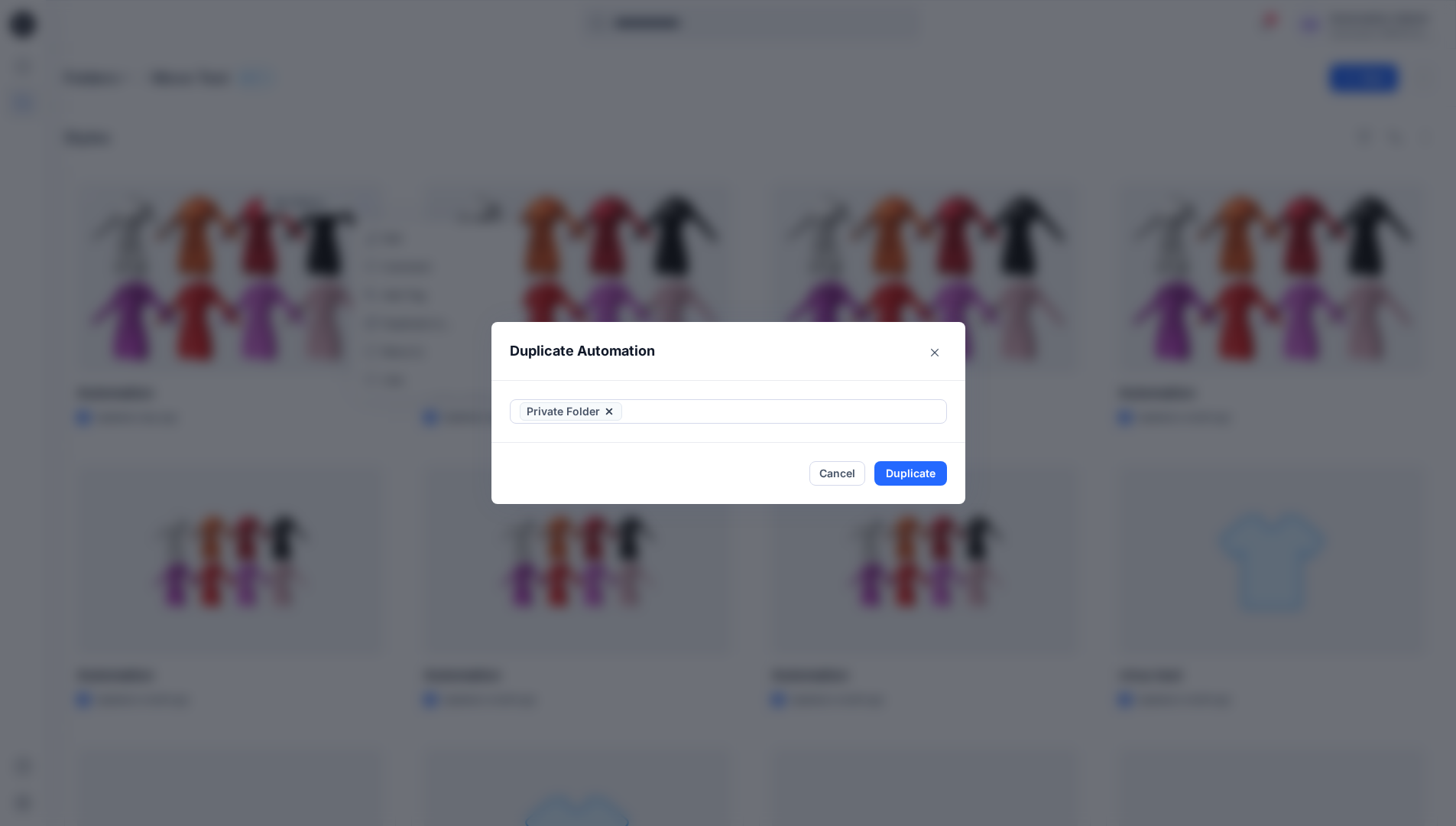
click at [727, 365] on header "Duplicate Automation" at bounding box center [713, 351] width 444 height 58
click at [927, 466] on button "Duplicate" at bounding box center [911, 473] width 73 height 24
click at [933, 472] on button "Close" at bounding box center [921, 473] width 50 height 24
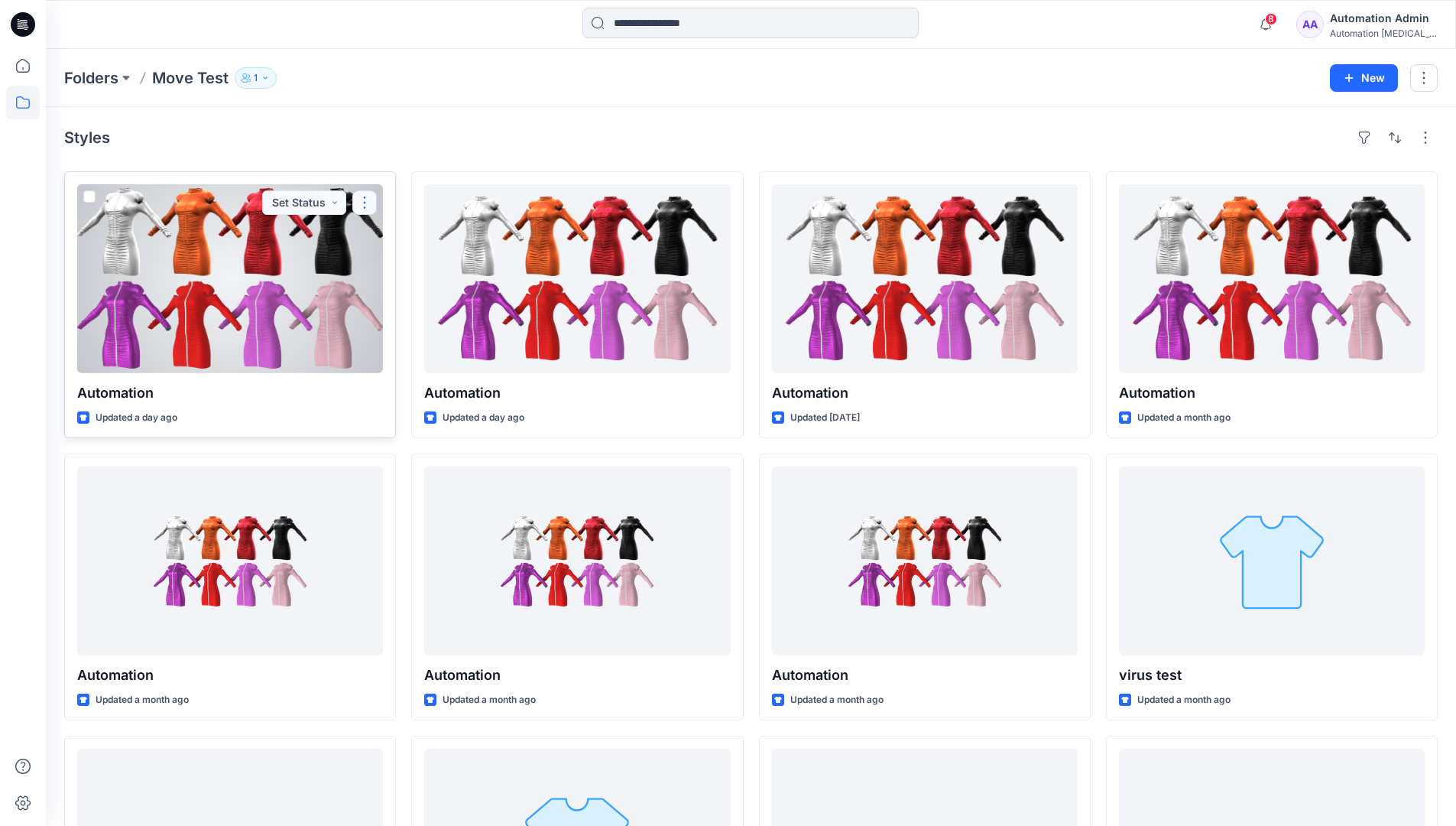
click at [364, 203] on button "button" at bounding box center [364, 202] width 24 height 24
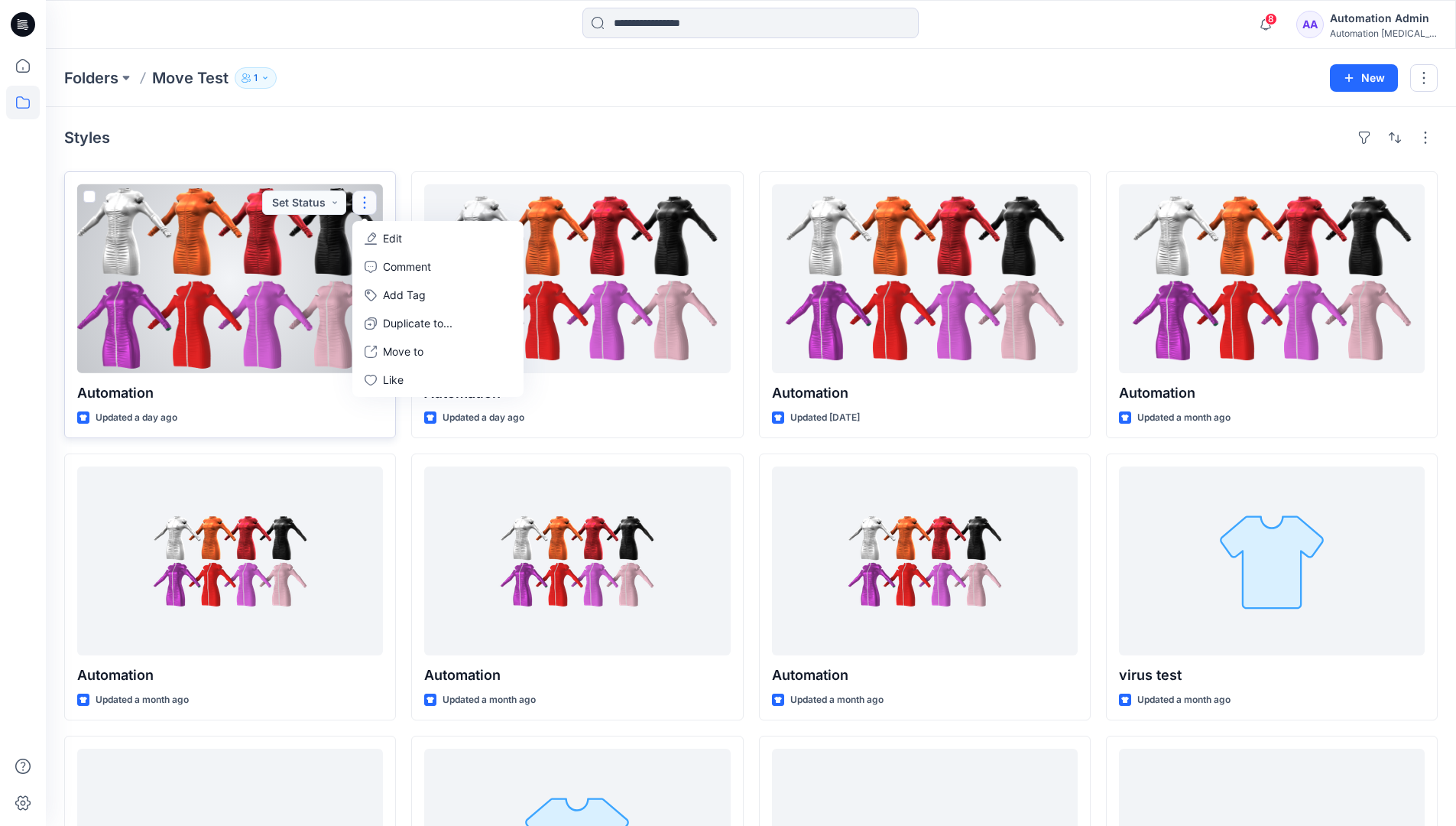
click at [387, 238] on p "Edit" at bounding box center [392, 238] width 19 height 16
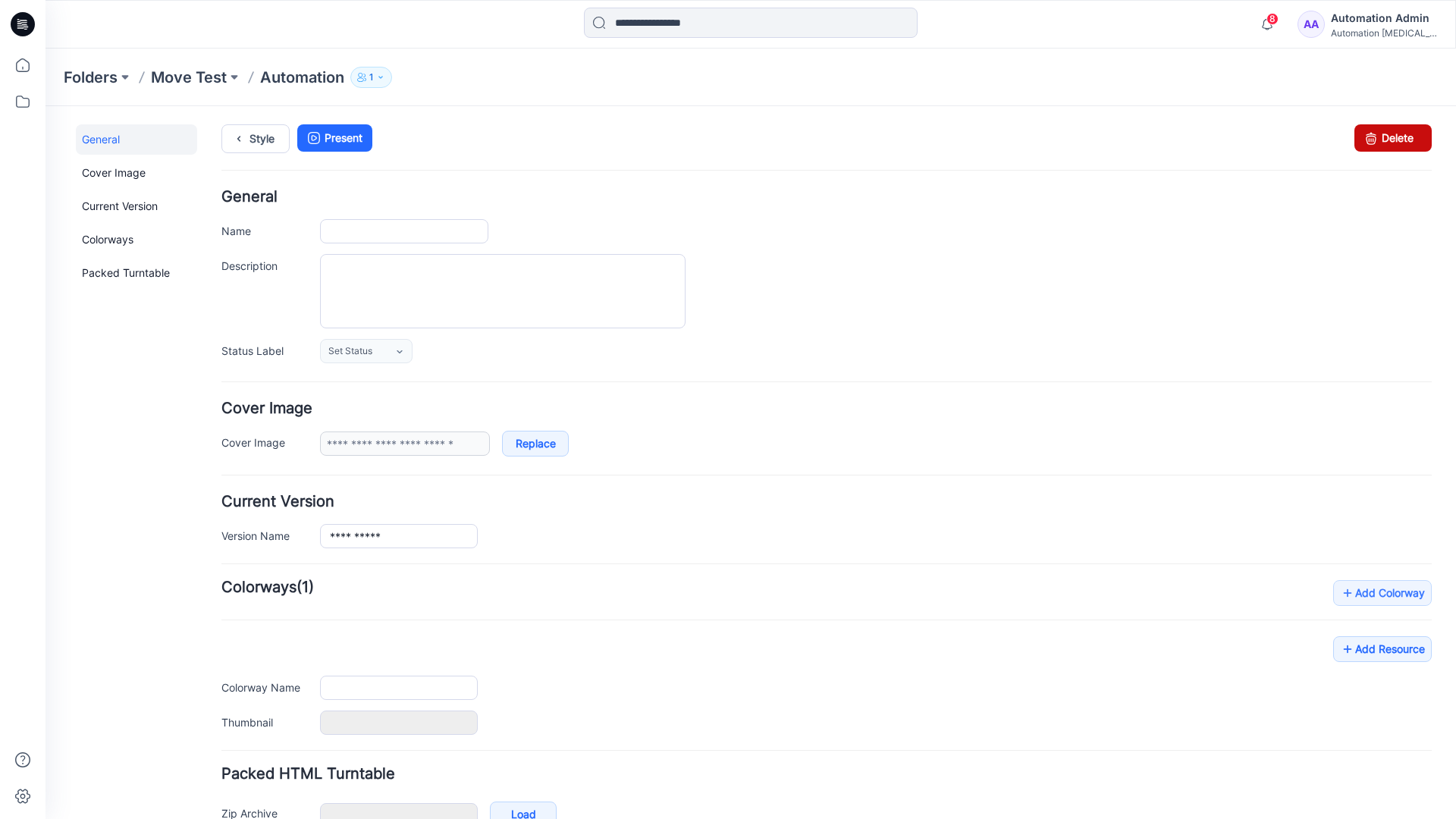
click at [1360, 140] on icon at bounding box center [1371, 138] width 21 height 28
type input "**********"
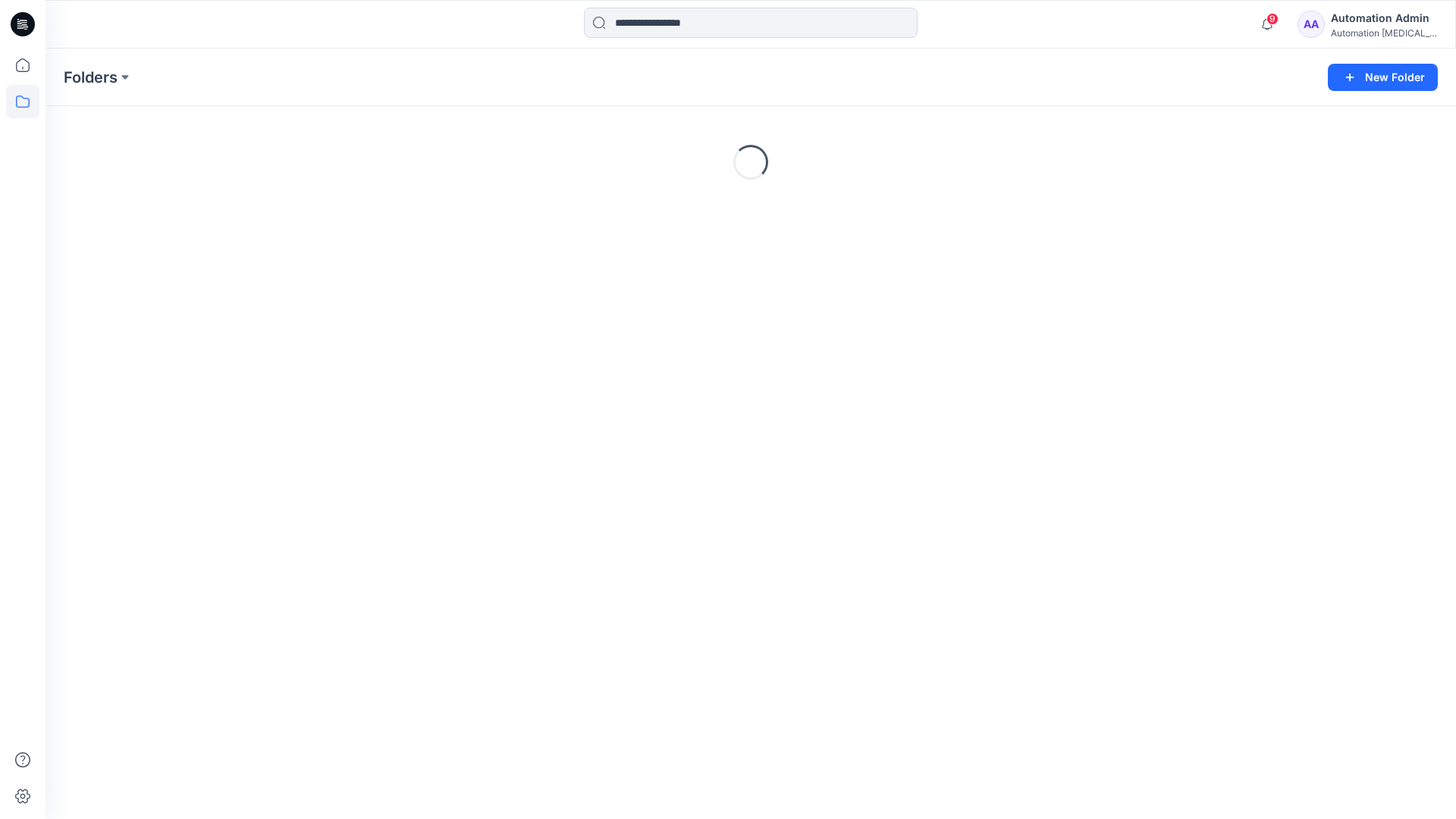
click at [1357, 21] on div "Automation Admin" at bounding box center [1384, 18] width 106 height 18
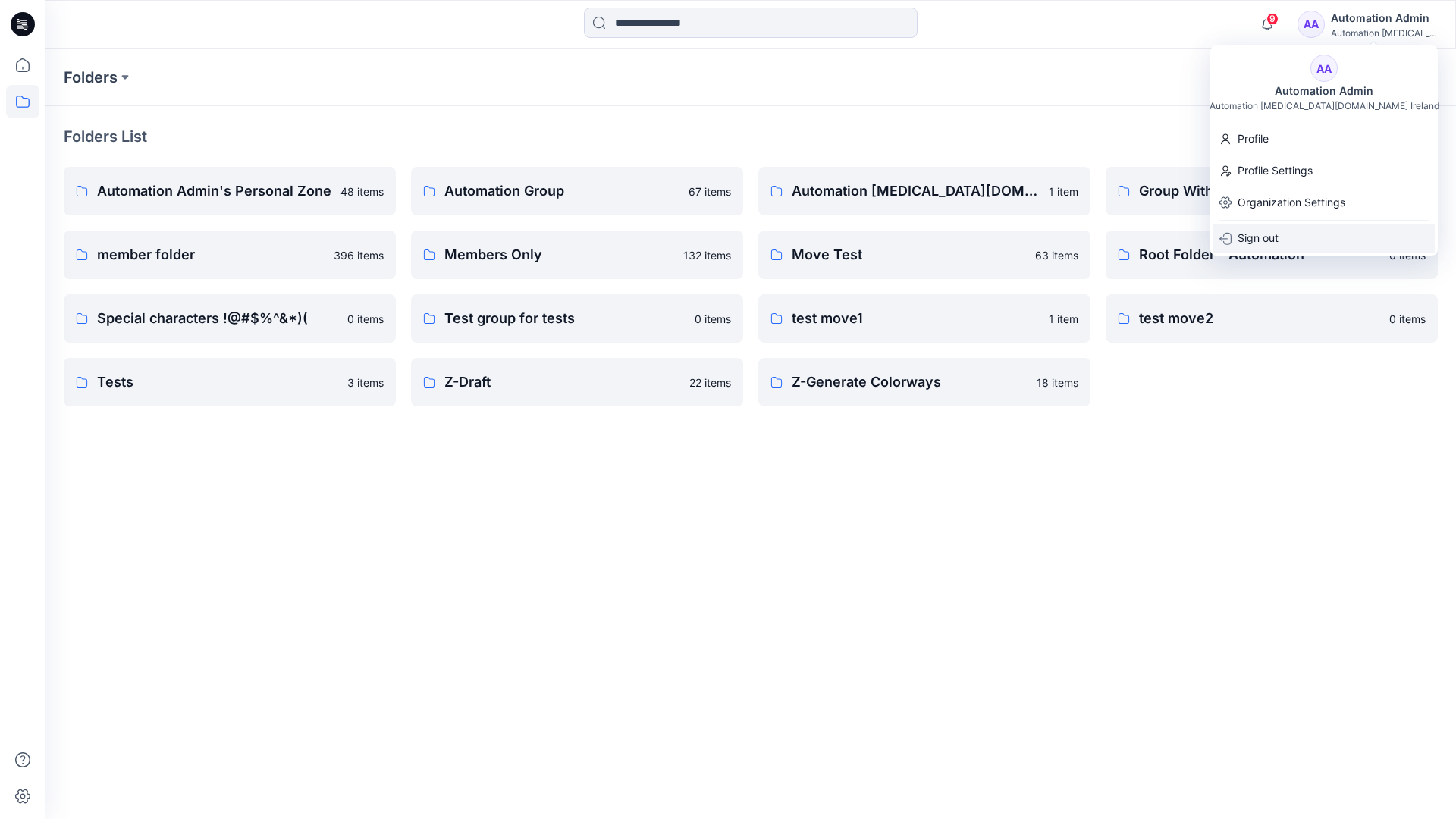
click at [1260, 232] on p "Sign out" at bounding box center [1257, 238] width 41 height 29
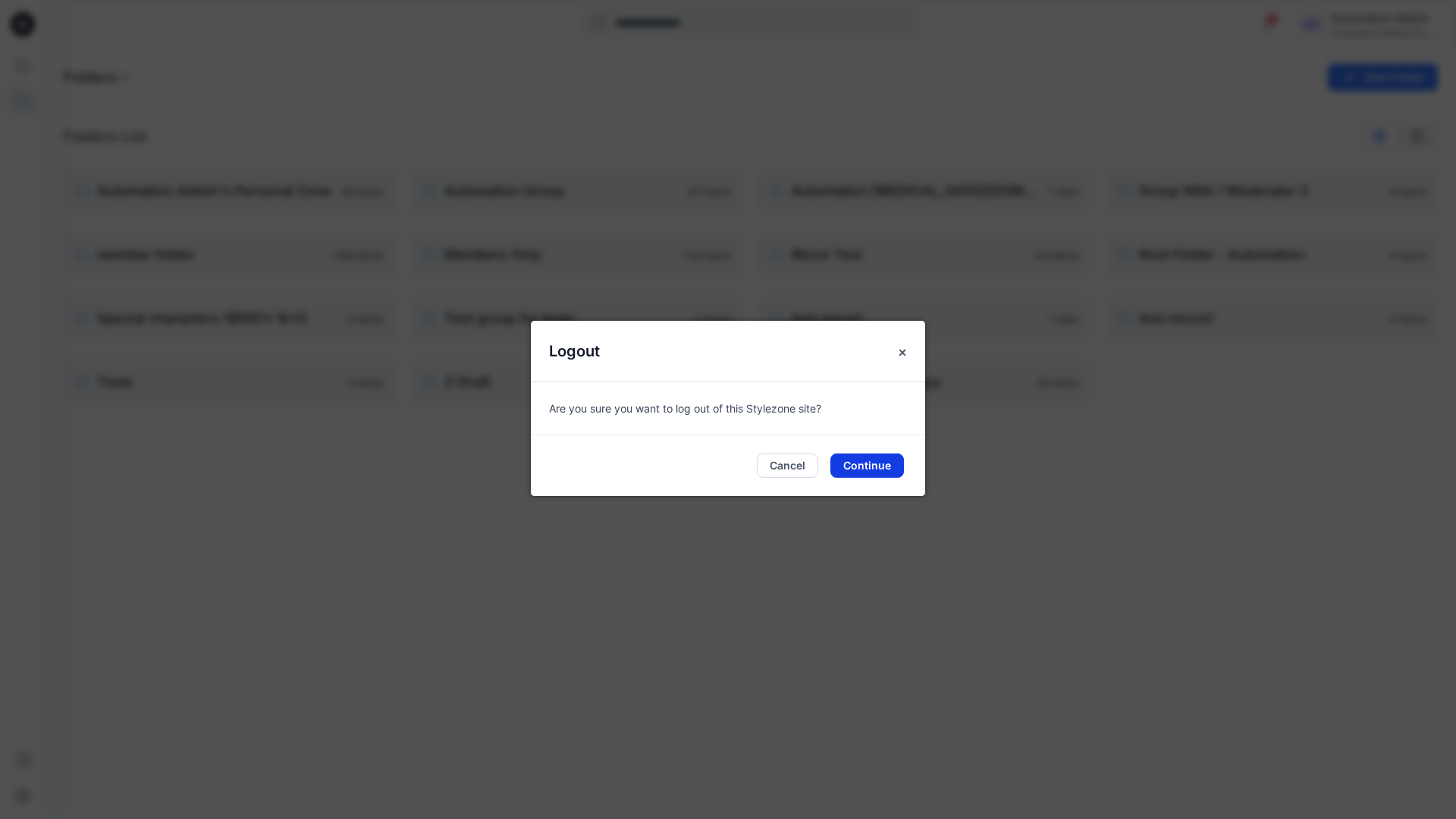
click at [878, 462] on button "Continue" at bounding box center [867, 465] width 73 height 24
